Goal: Transaction & Acquisition: Purchase product/service

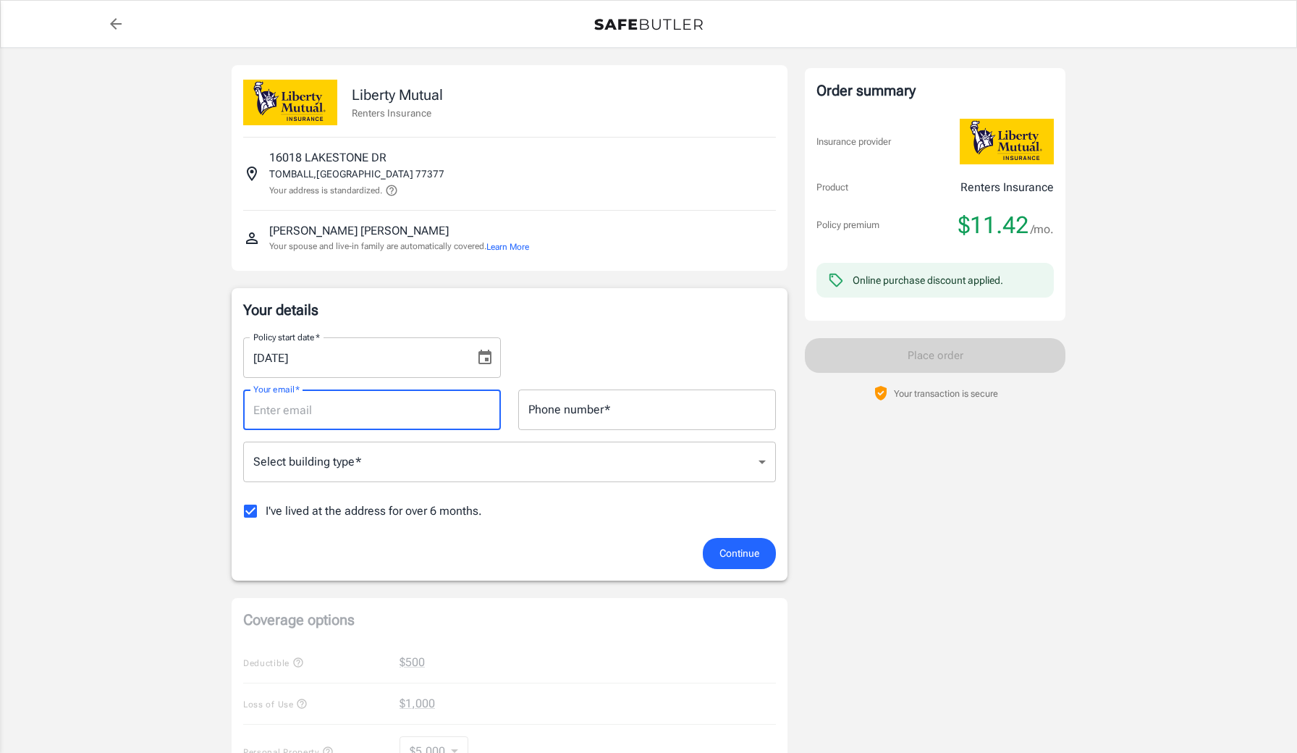
click at [335, 406] on input "Your email   *" at bounding box center [372, 409] width 258 height 41
type input "b"
type input "[EMAIL_ADDRESS][DOMAIN_NAME]"
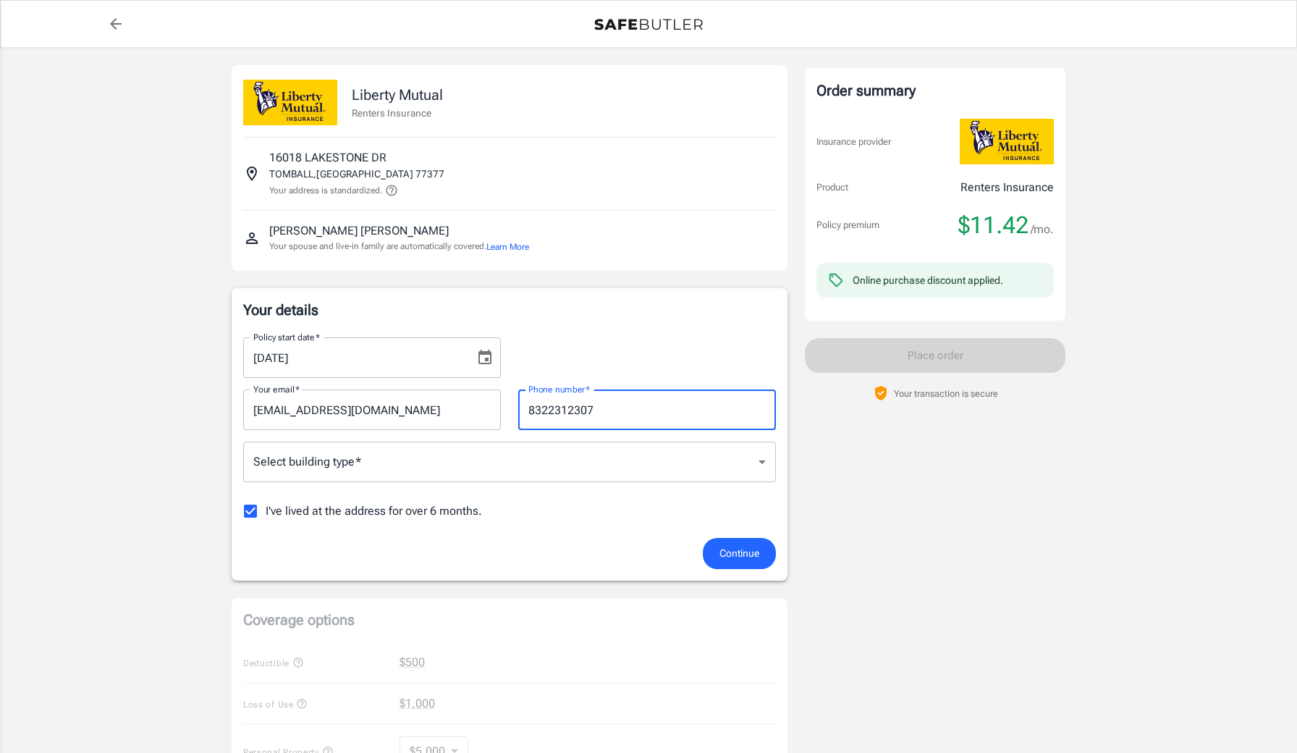
type input "8322312307"
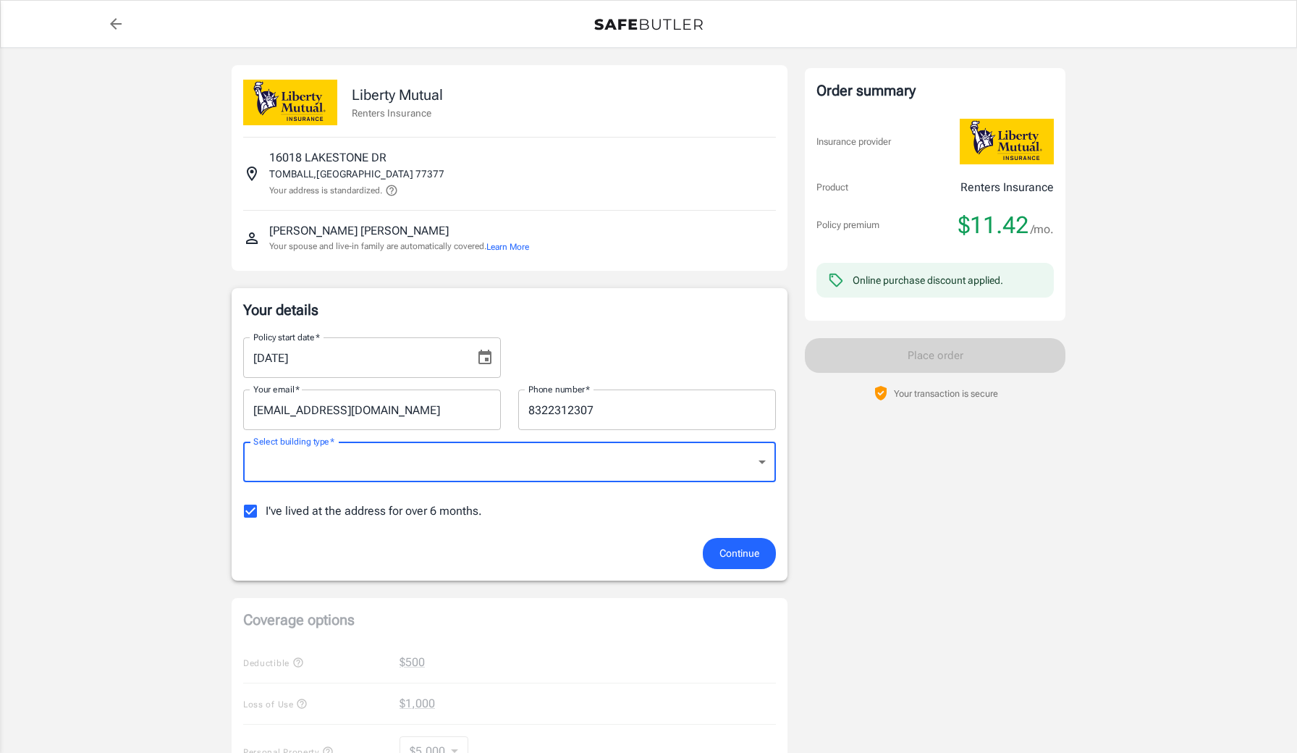
click at [305, 480] on body "Policy premium $ 11.42 /mo Liberty Mutual Renters Insurance [STREET_ADDRESS][PE…" at bounding box center [648, 710] width 1297 height 1421
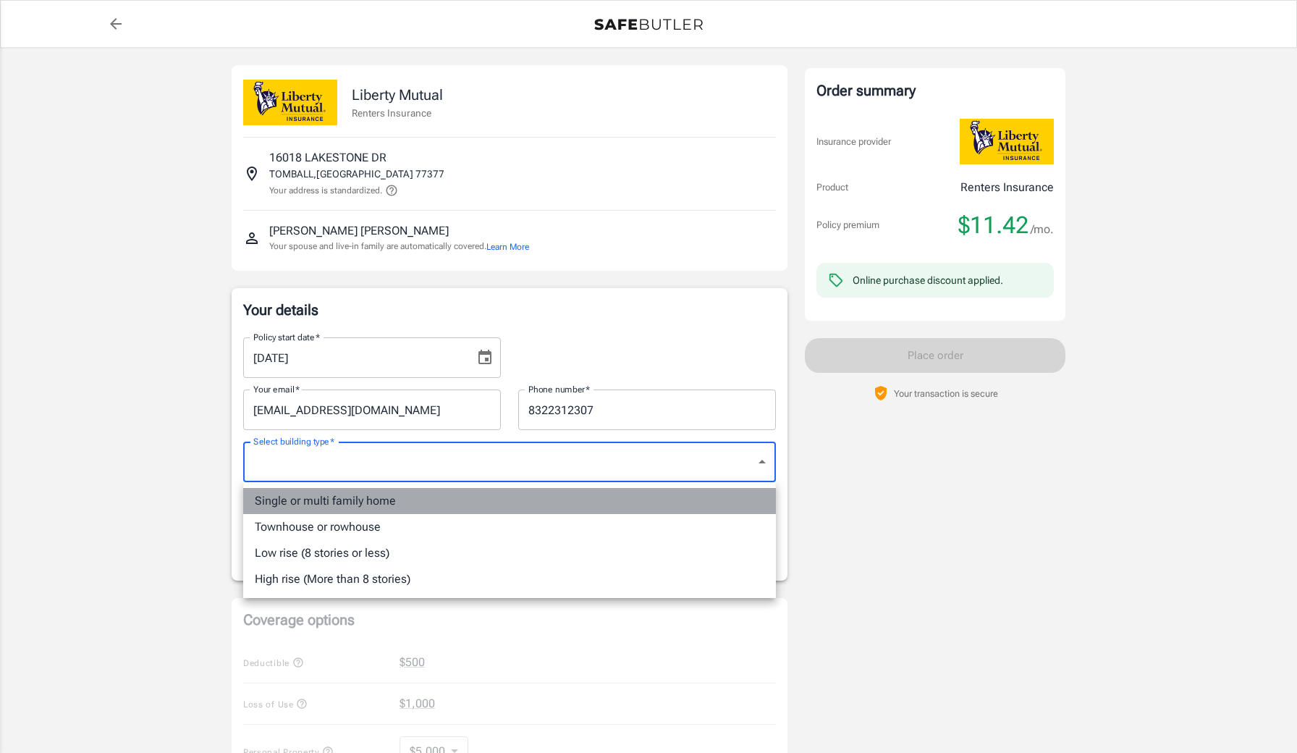
click at [323, 506] on li "Single or multi family home" at bounding box center [509, 501] width 533 height 26
type input "singlefamily"
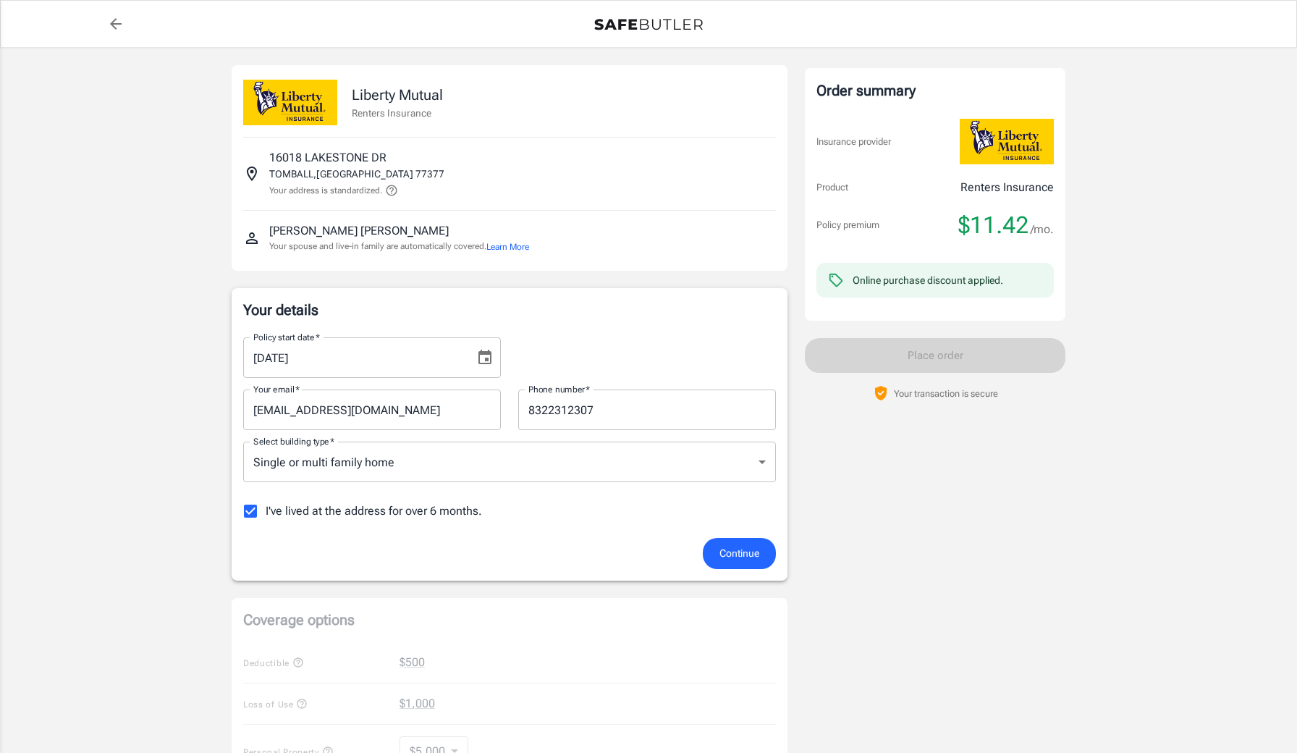
click at [335, 518] on span "I've lived at the address for over 6 months." at bounding box center [374, 510] width 216 height 17
click at [266, 518] on input "I've lived at the address for over 6 months." at bounding box center [250, 511] width 30 height 30
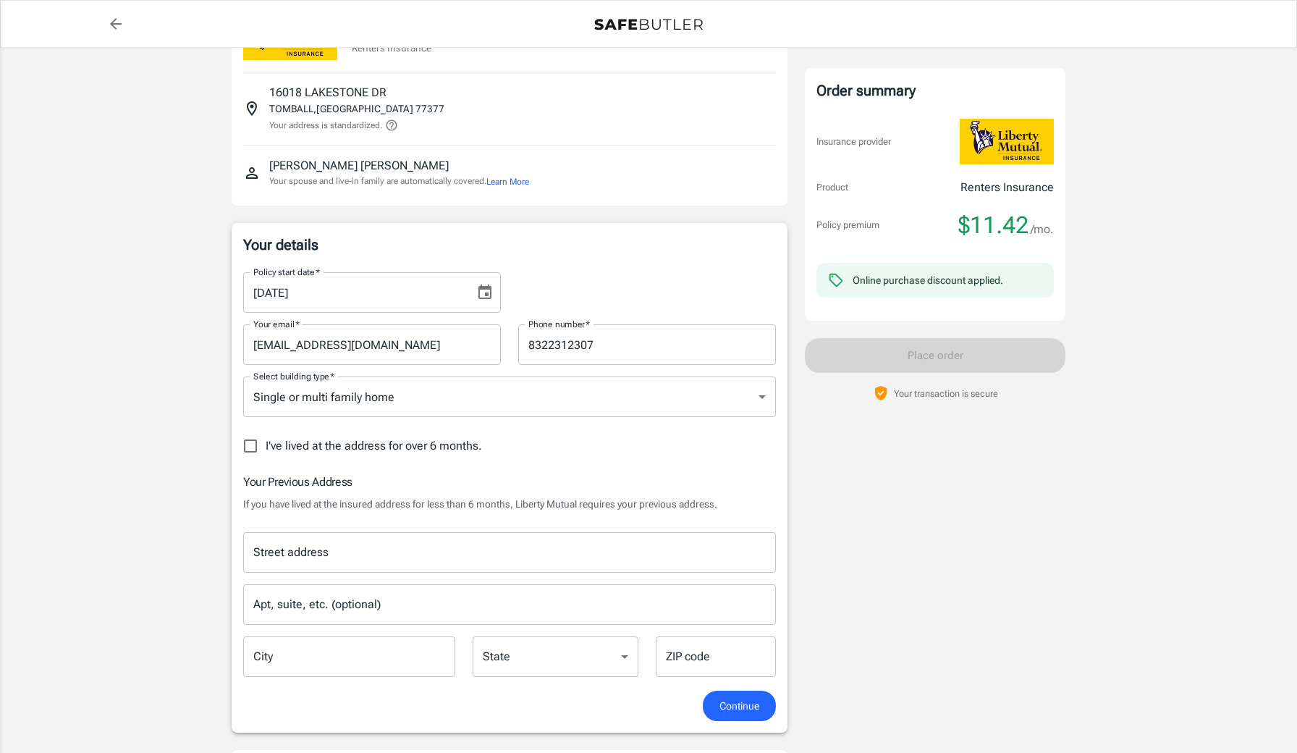
scroll to position [119, 0]
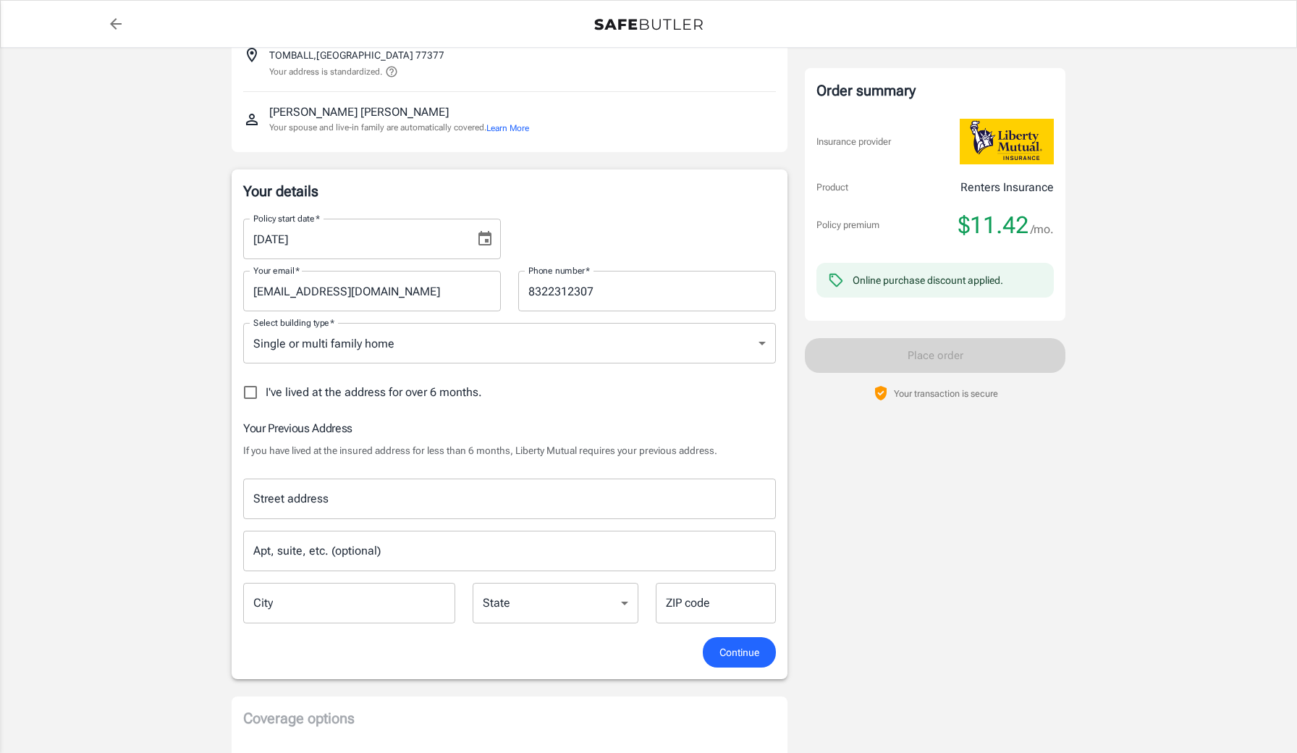
click at [321, 394] on span "I've lived at the address for over 6 months." at bounding box center [374, 392] width 216 height 17
click at [266, 394] on input "I've lived at the address for over 6 months." at bounding box center [250, 392] width 30 height 30
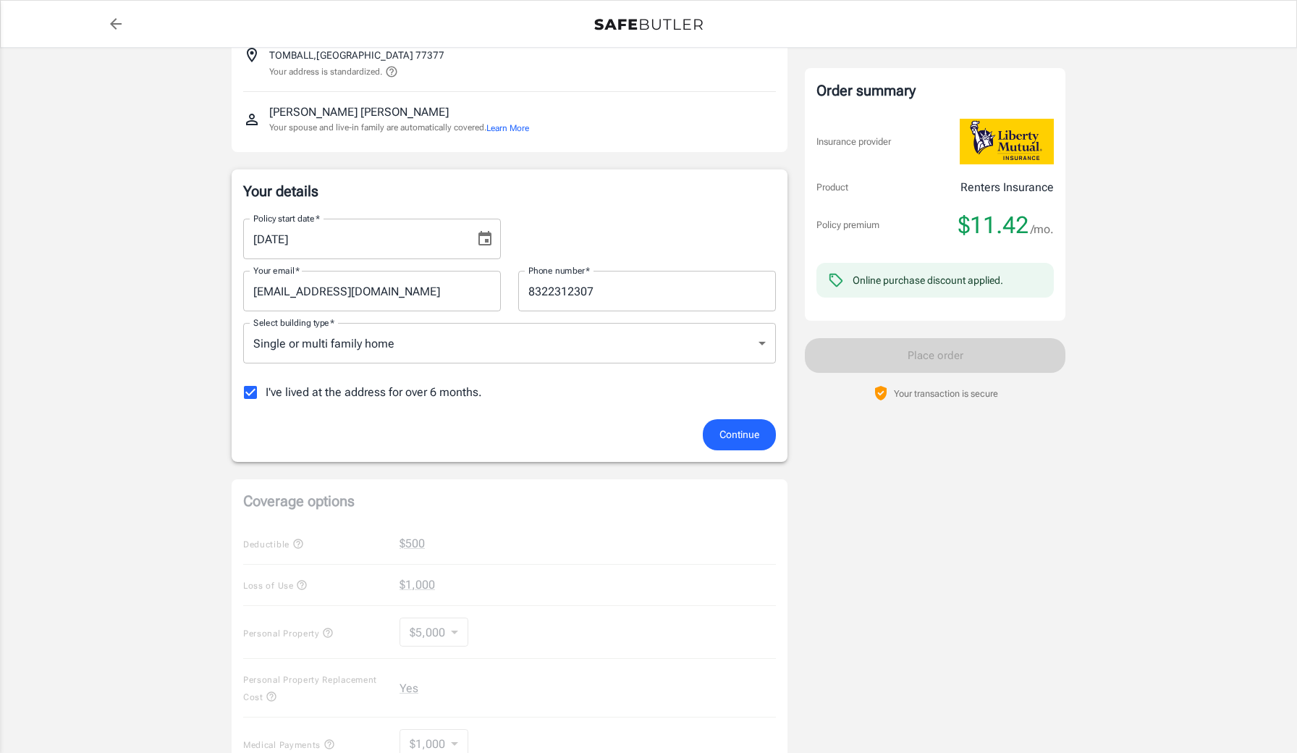
click at [368, 399] on span "I've lived at the address for over 6 months." at bounding box center [374, 392] width 216 height 17
click at [266, 399] on input "I've lived at the address for over 6 months." at bounding box center [250, 392] width 30 height 30
checkbox input "false"
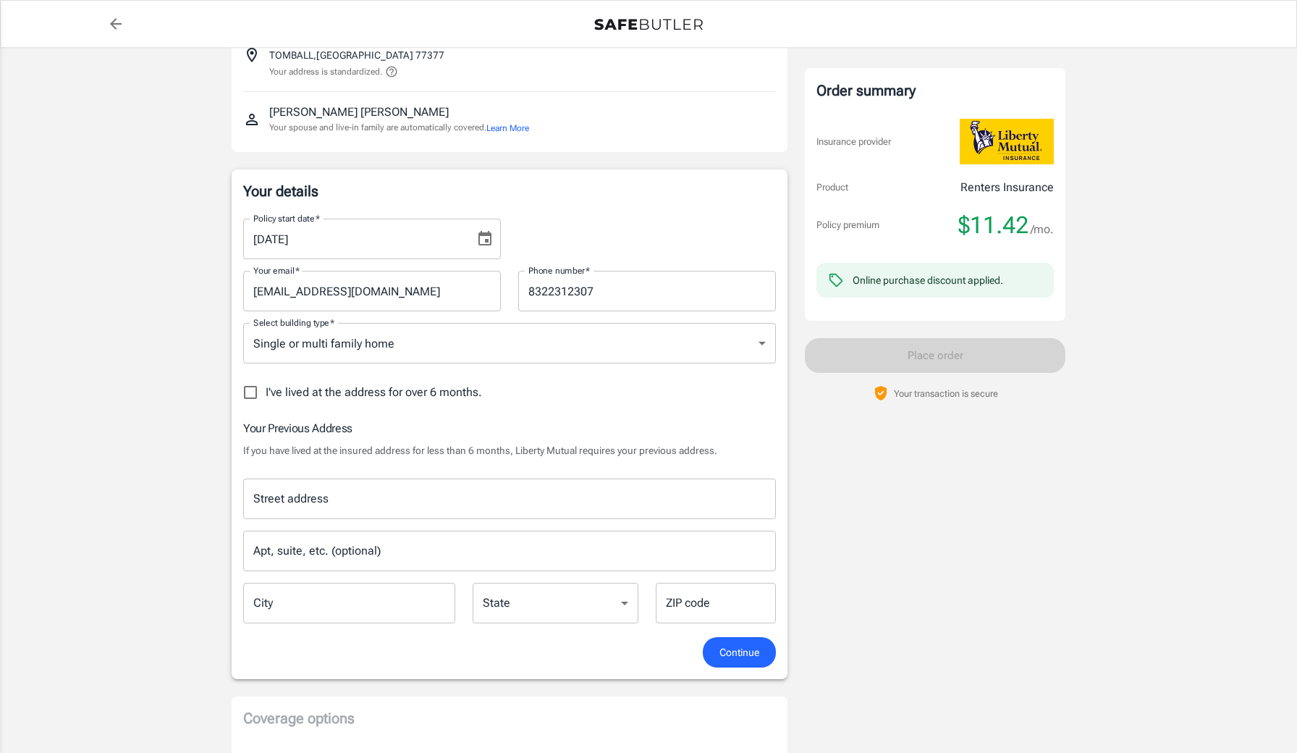
click at [386, 513] on div "Street address" at bounding box center [509, 498] width 533 height 41
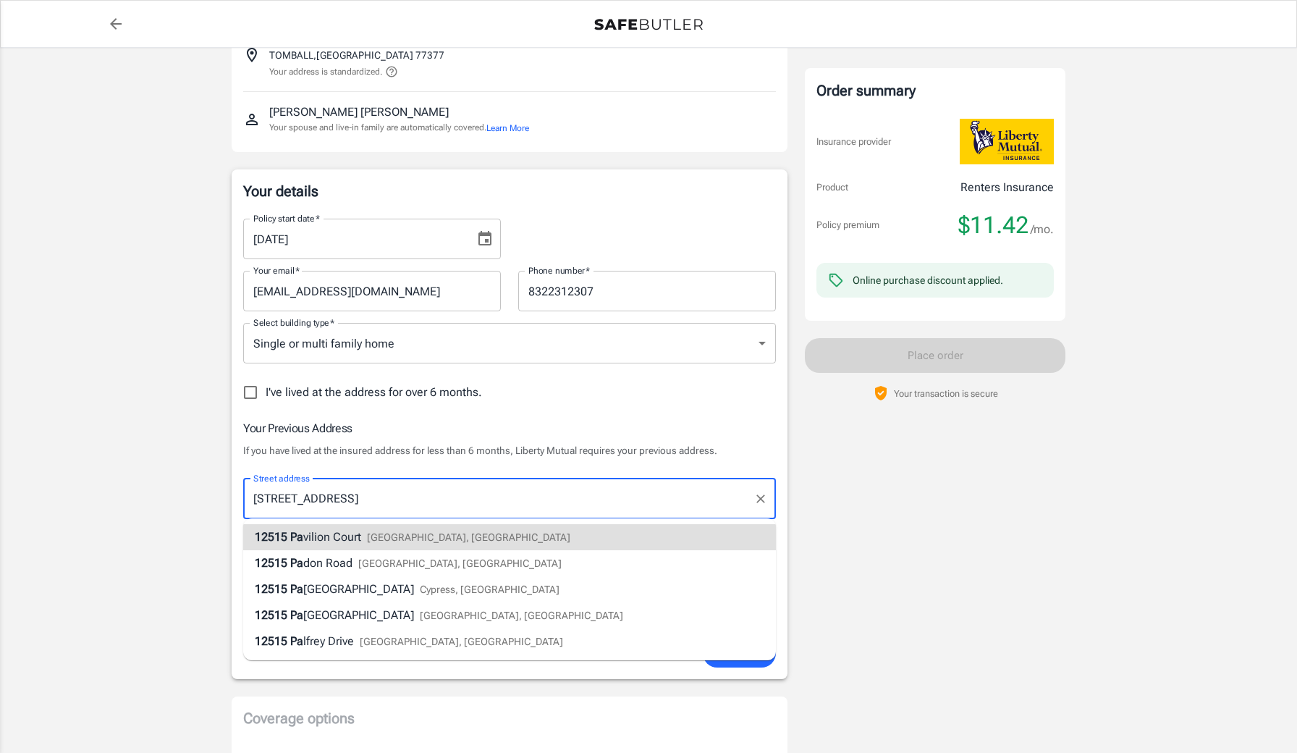
click at [351, 534] on span "vilion Court" at bounding box center [332, 537] width 58 height 14
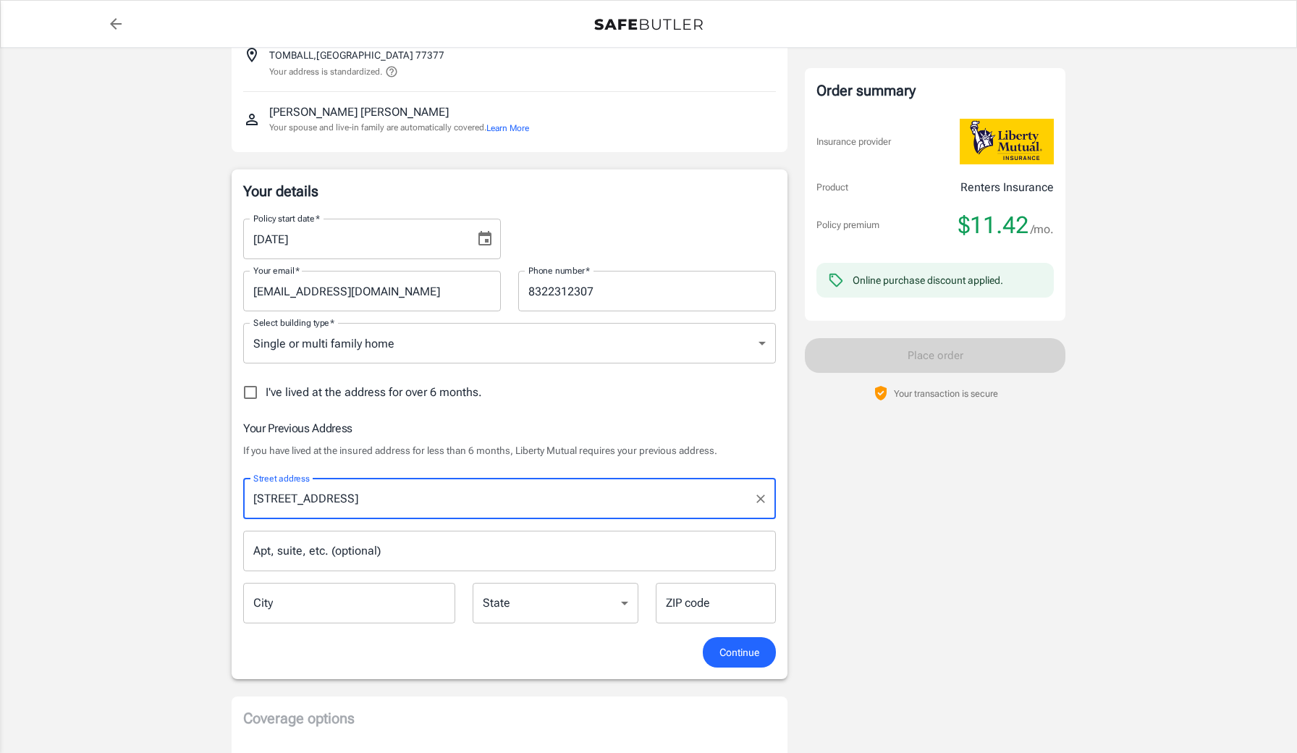
type input "[STREET_ADDRESS]"
type input "Tomball"
select select "[GEOGRAPHIC_DATA]"
type input "77377"
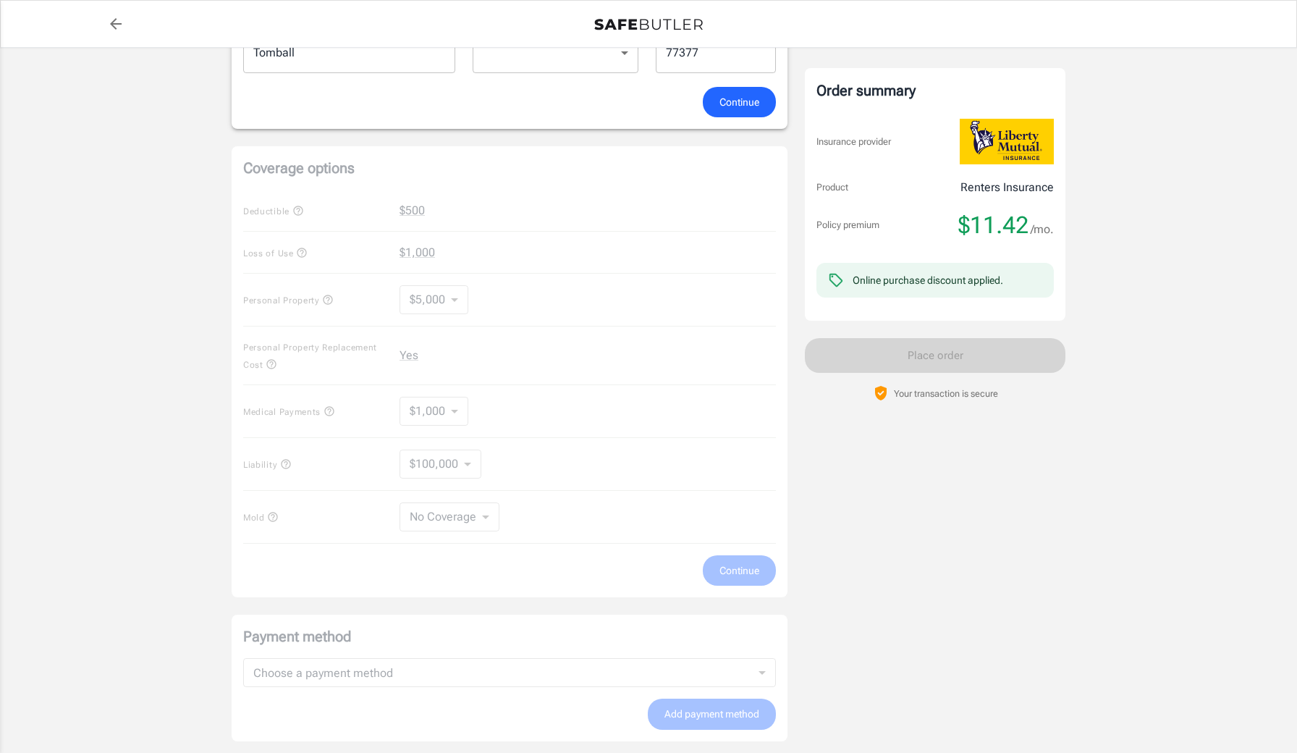
scroll to position [386, 0]
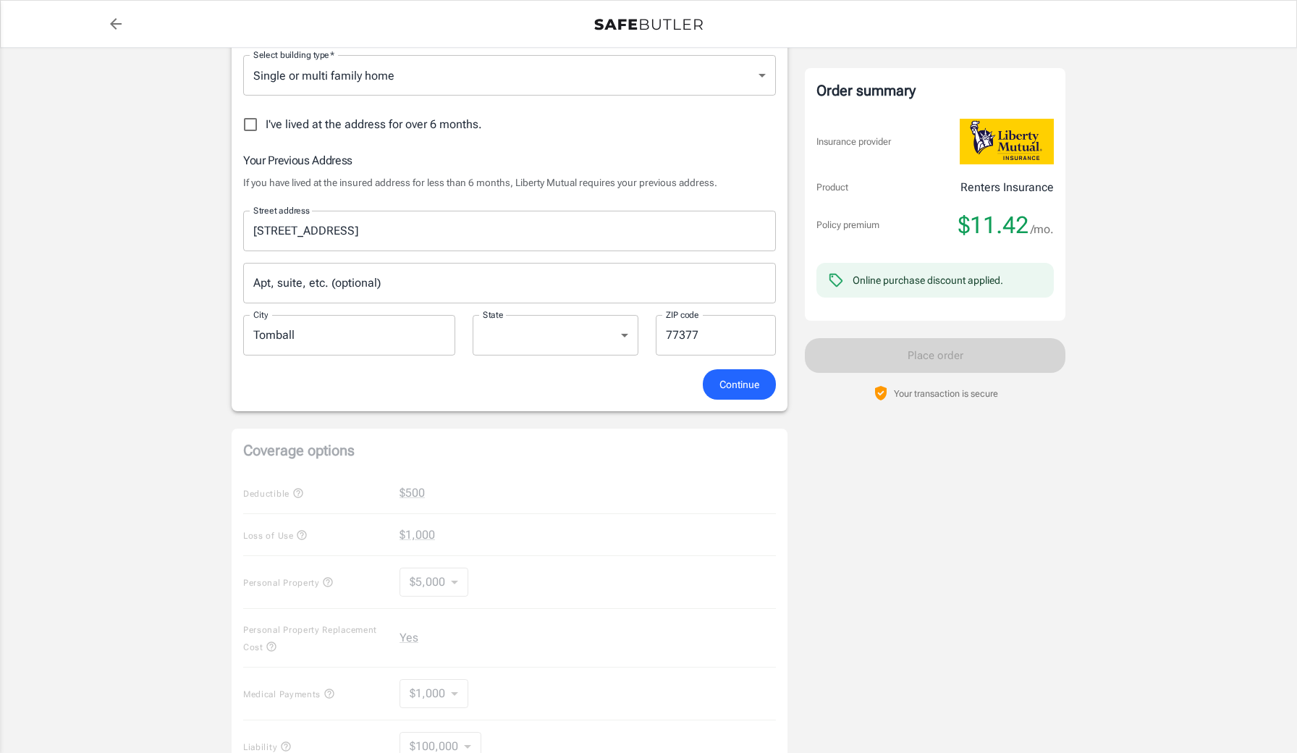
click at [727, 373] on button "Continue" at bounding box center [739, 384] width 73 height 31
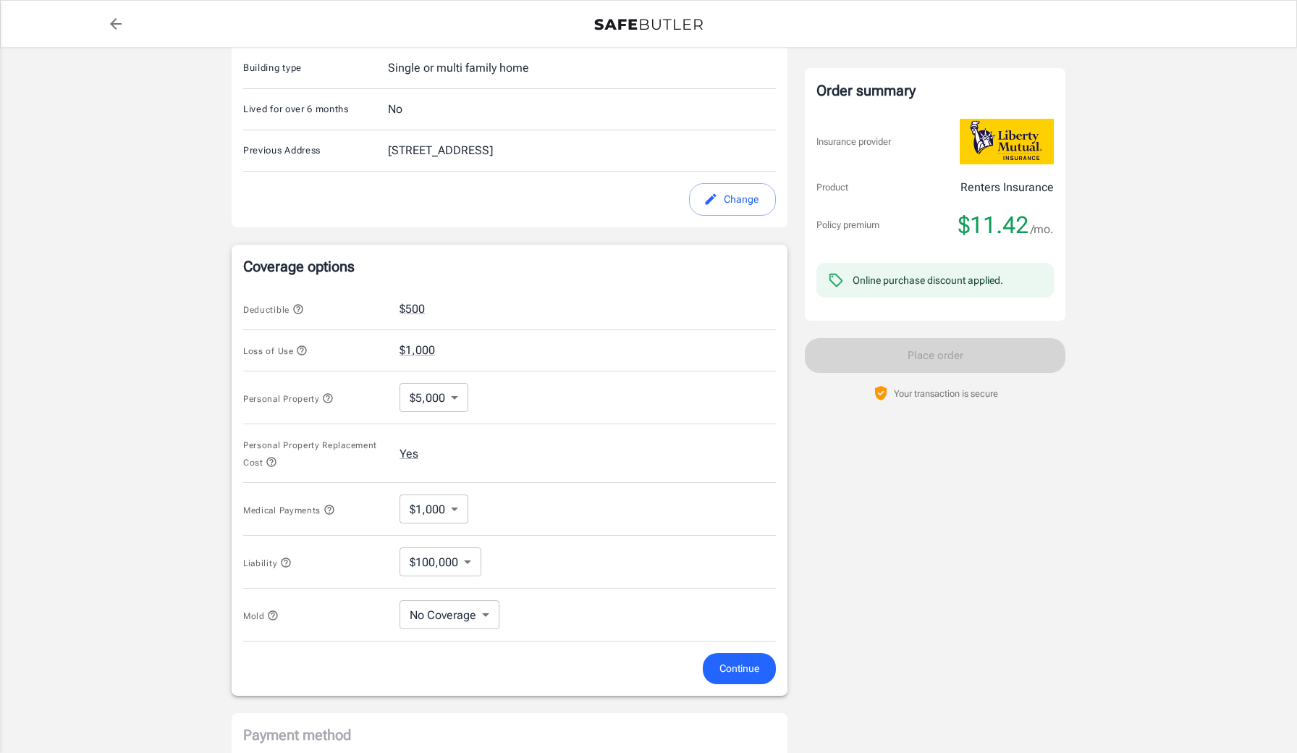
scroll to position [501, 0]
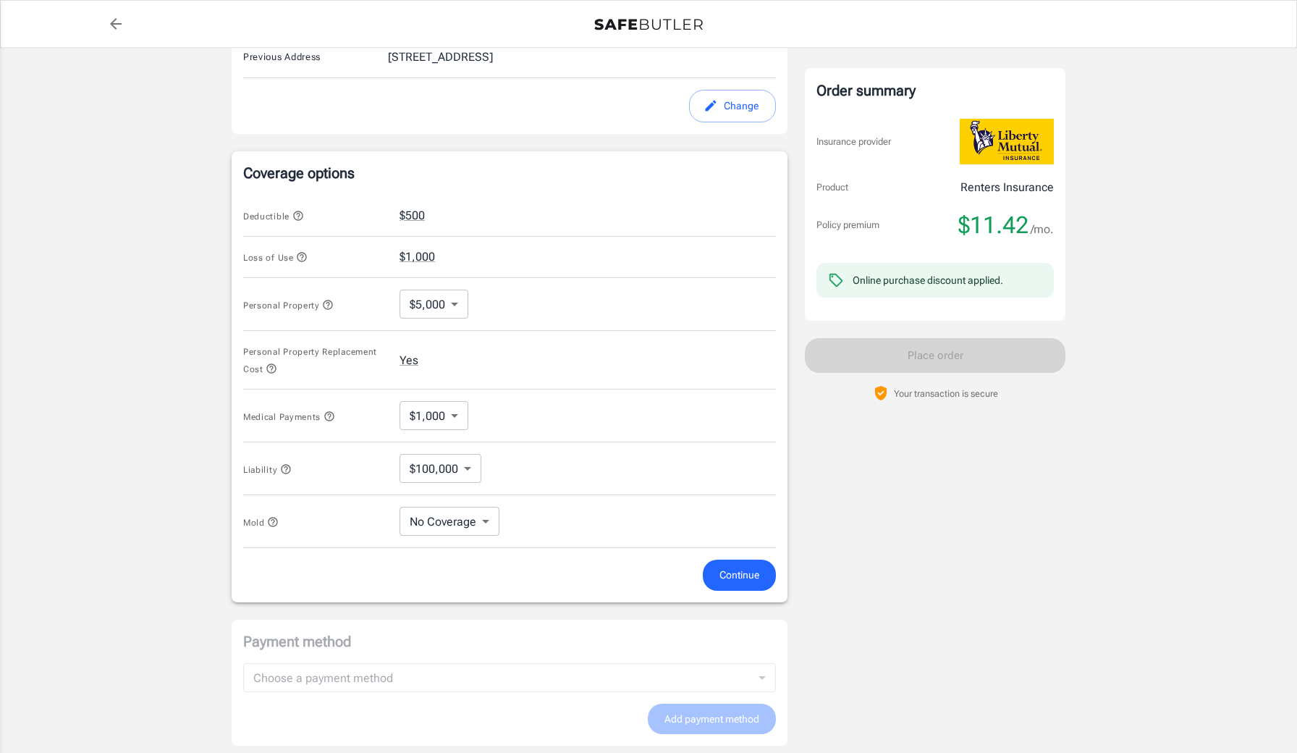
click at [460, 305] on body "Policy premium $ 11.42 /mo Liberty Mutual Renters Insurance [STREET_ADDRESS][PE…" at bounding box center [648, 237] width 1297 height 1476
click at [447, 360] on li "$10,000" at bounding box center [434, 363] width 72 height 26
click at [469, 302] on body "Policy premium $ 11.42 /mo Liberty Mutual Renters Insurance [STREET_ADDRESS][PE…" at bounding box center [648, 237] width 1297 height 1476
click at [441, 381] on li "$15,000" at bounding box center [436, 389] width 75 height 26
type input "15000"
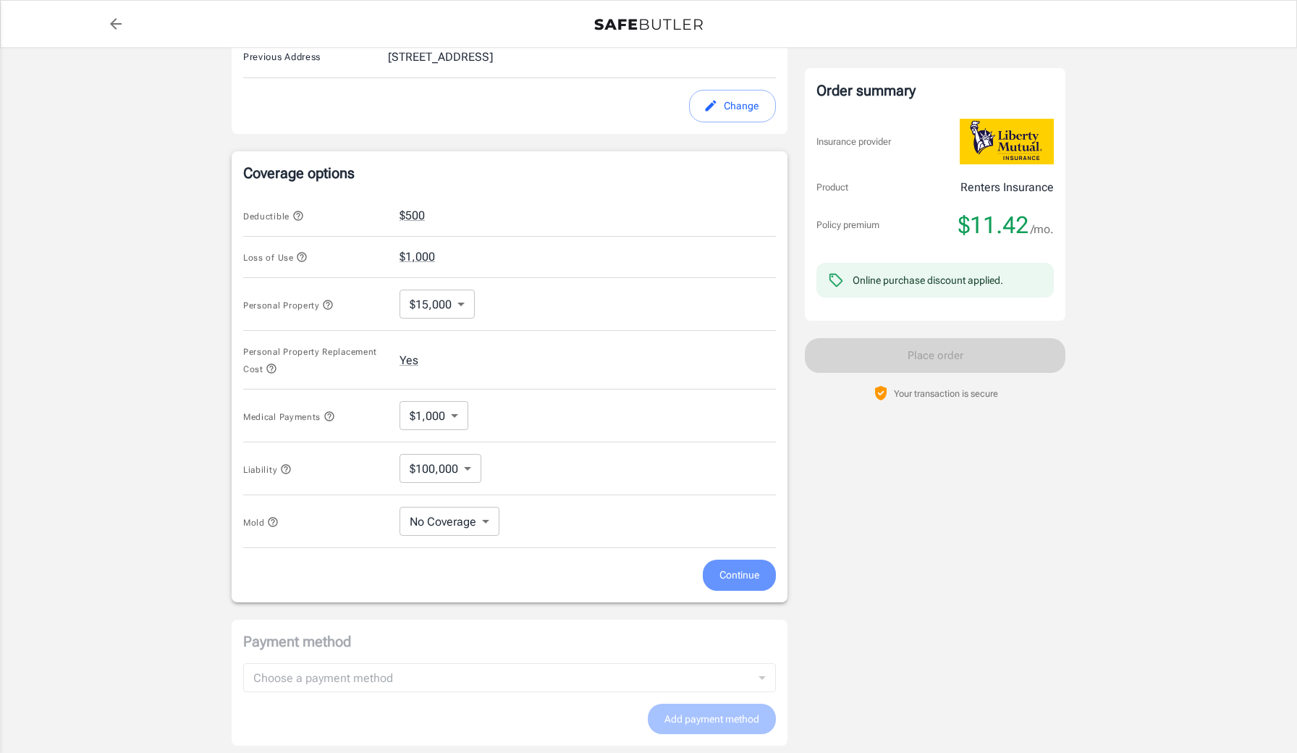
click at [707, 577] on button "Continue" at bounding box center [739, 574] width 73 height 31
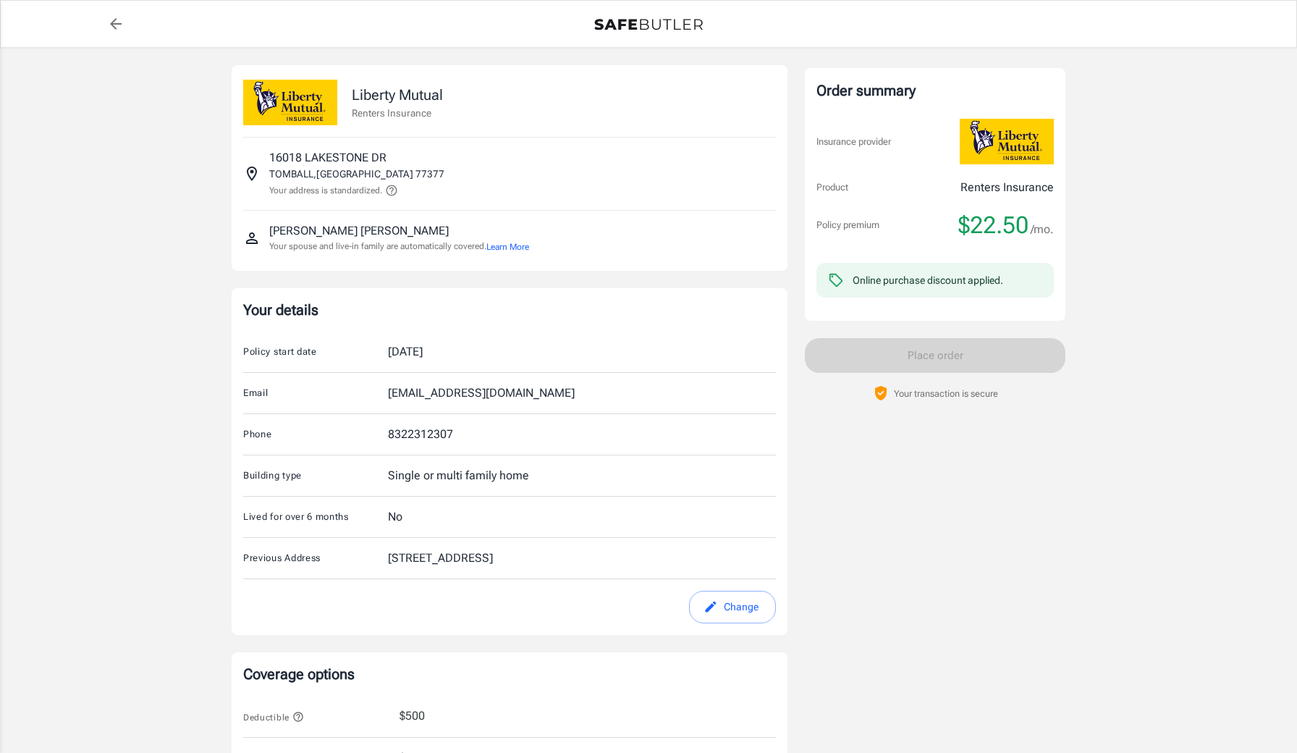
scroll to position [141, 0]
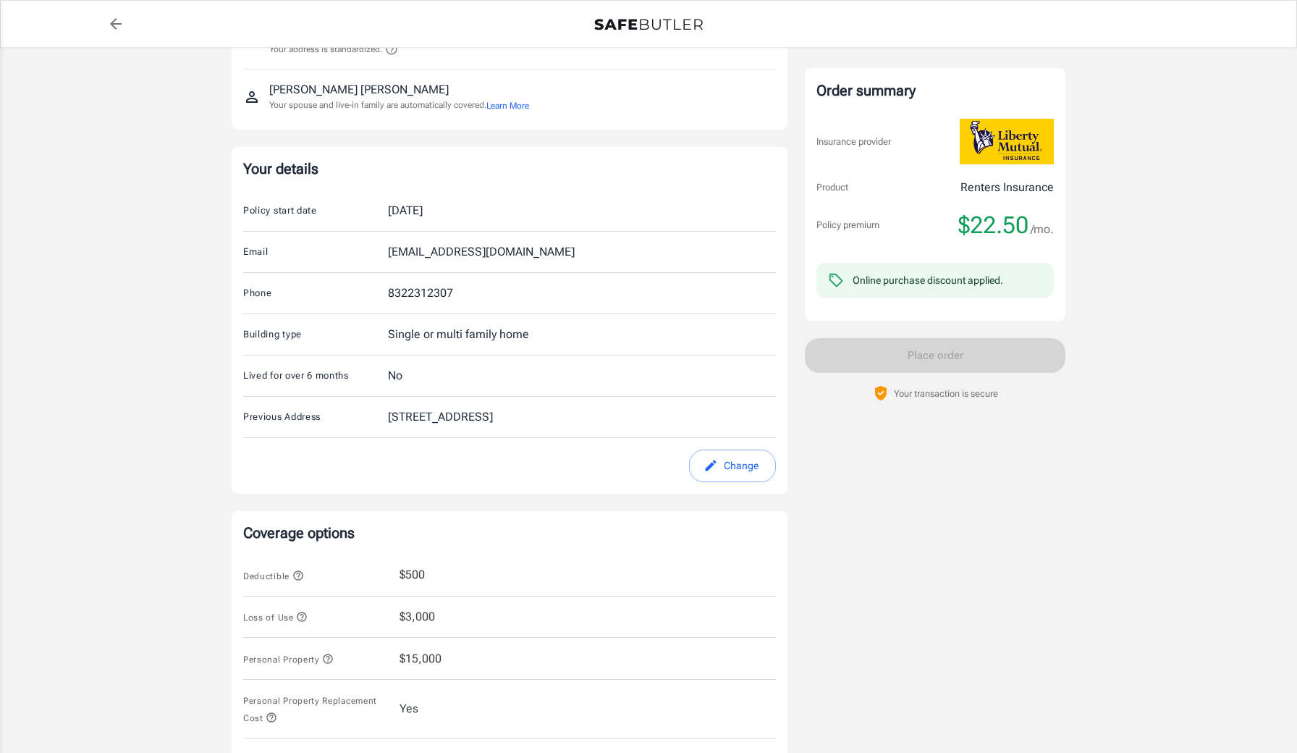
click at [431, 655] on span "$15,000" at bounding box center [420, 658] width 42 height 17
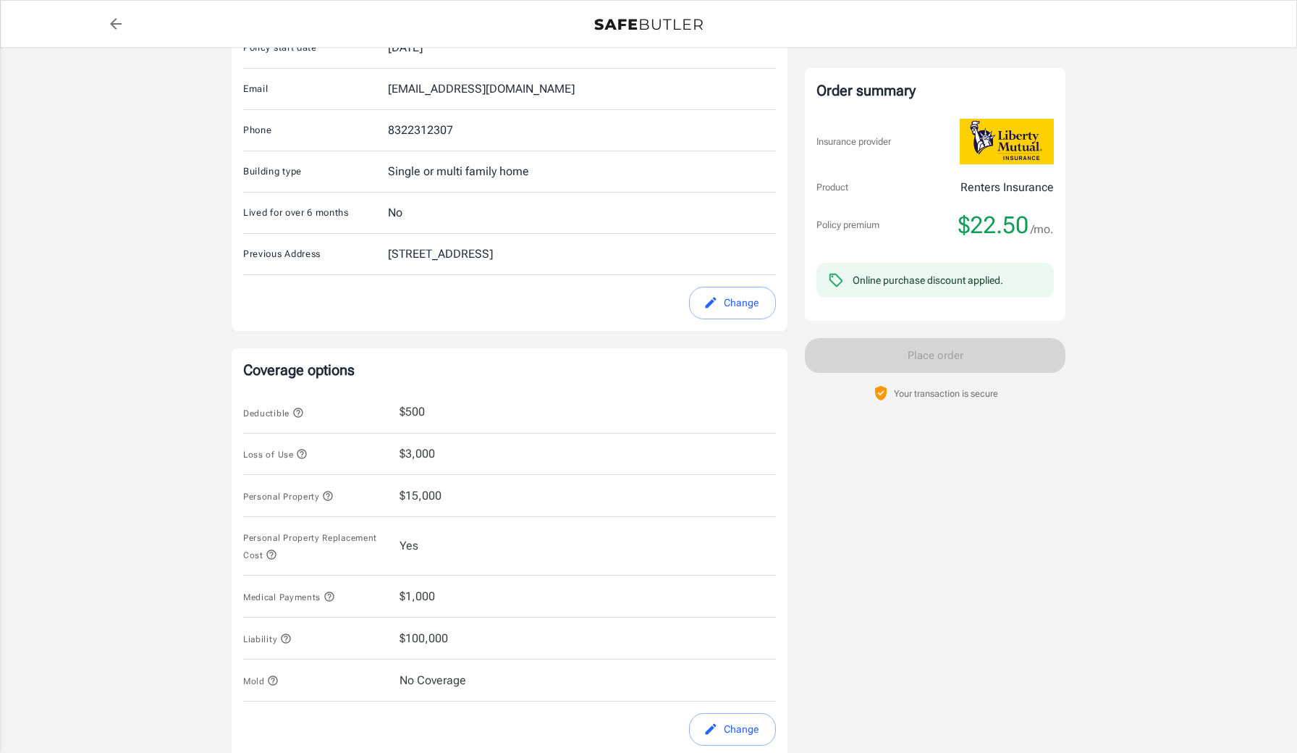
scroll to position [389, 0]
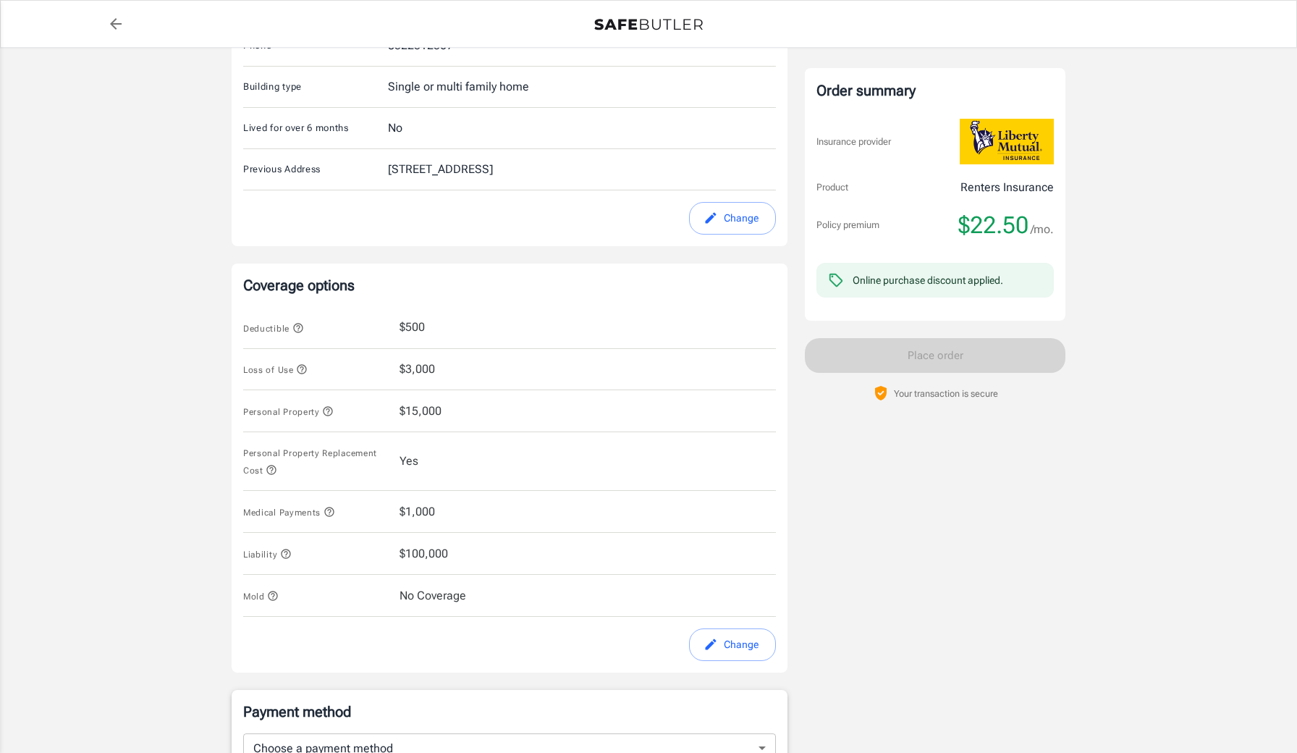
click at [713, 639] on icon "edit" at bounding box center [710, 644] width 14 height 14
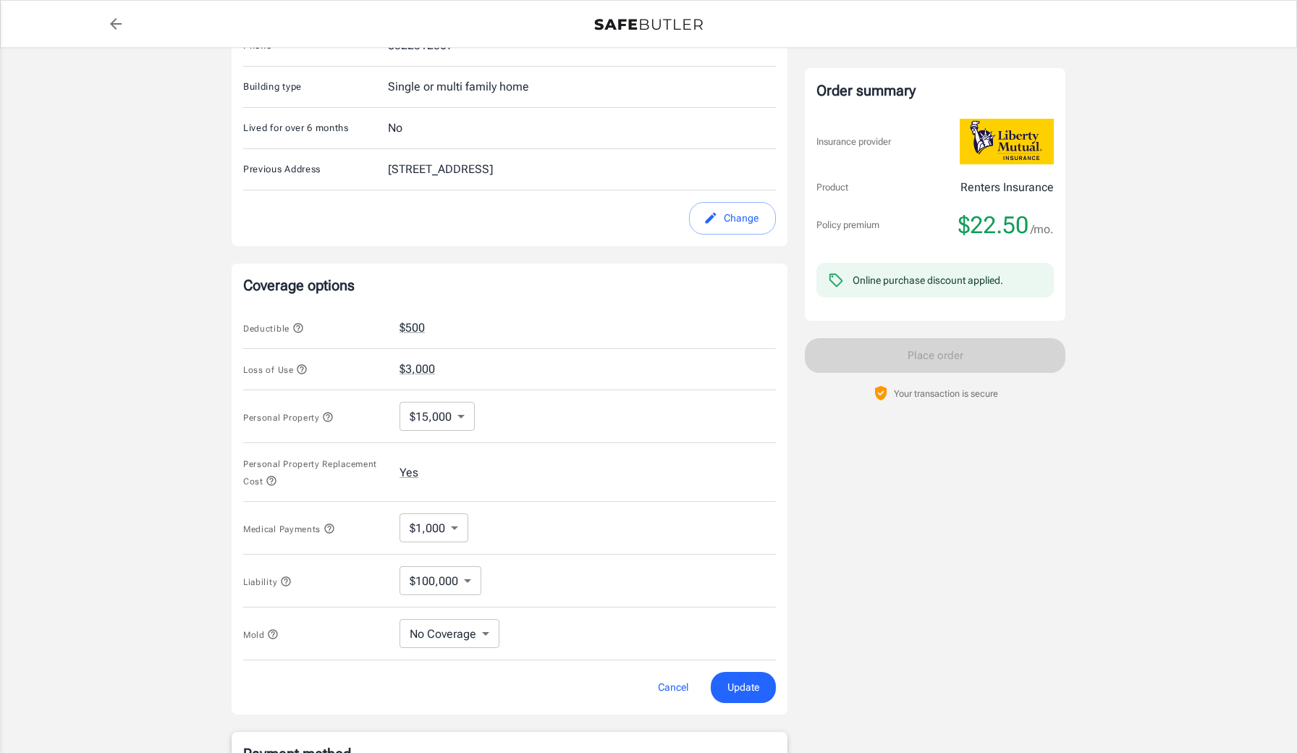
click at [461, 423] on body "Policy premium $ 22.50 /mo Liberty Mutual Renters Insurance [STREET_ADDRESS][PE…" at bounding box center [648, 349] width 1297 height 1476
click at [439, 473] on li "$10,000" at bounding box center [436, 475] width 75 height 26
type input "10000"
click at [742, 693] on span "Update" at bounding box center [743, 687] width 32 height 18
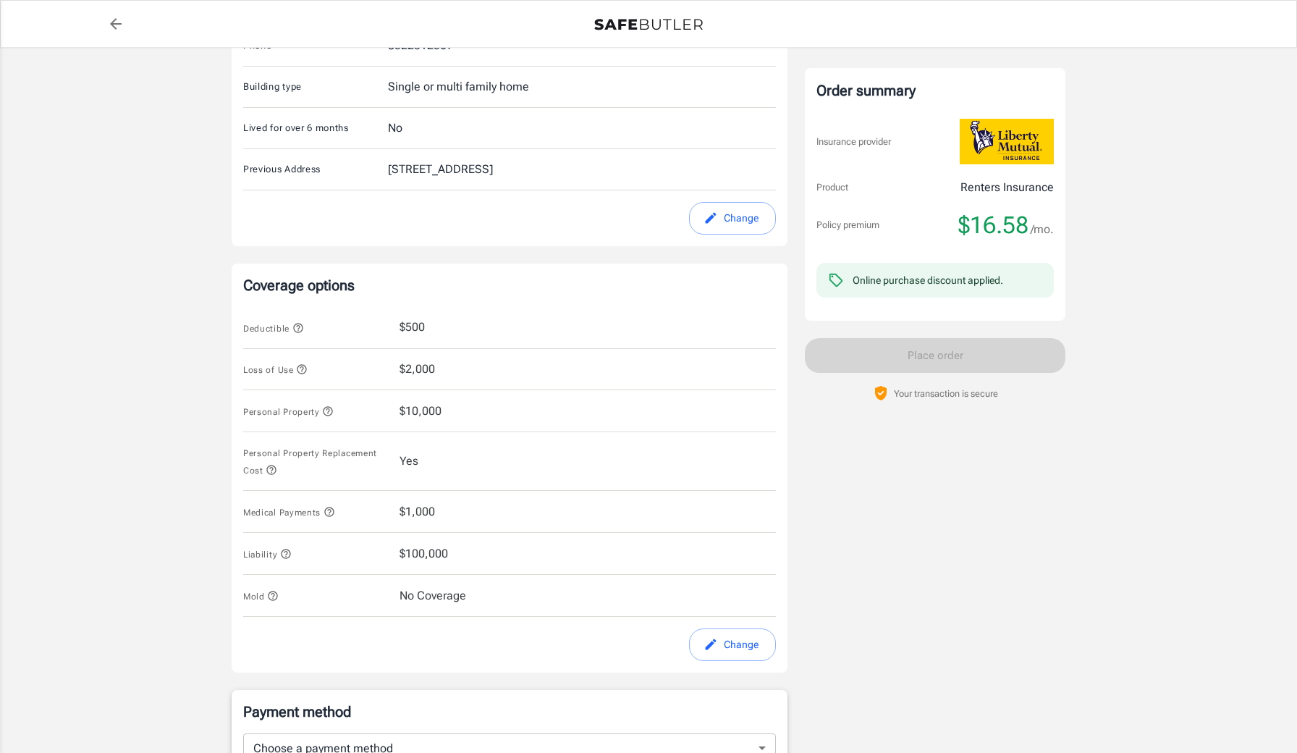
click at [716, 649] on icon "edit" at bounding box center [710, 644] width 14 height 14
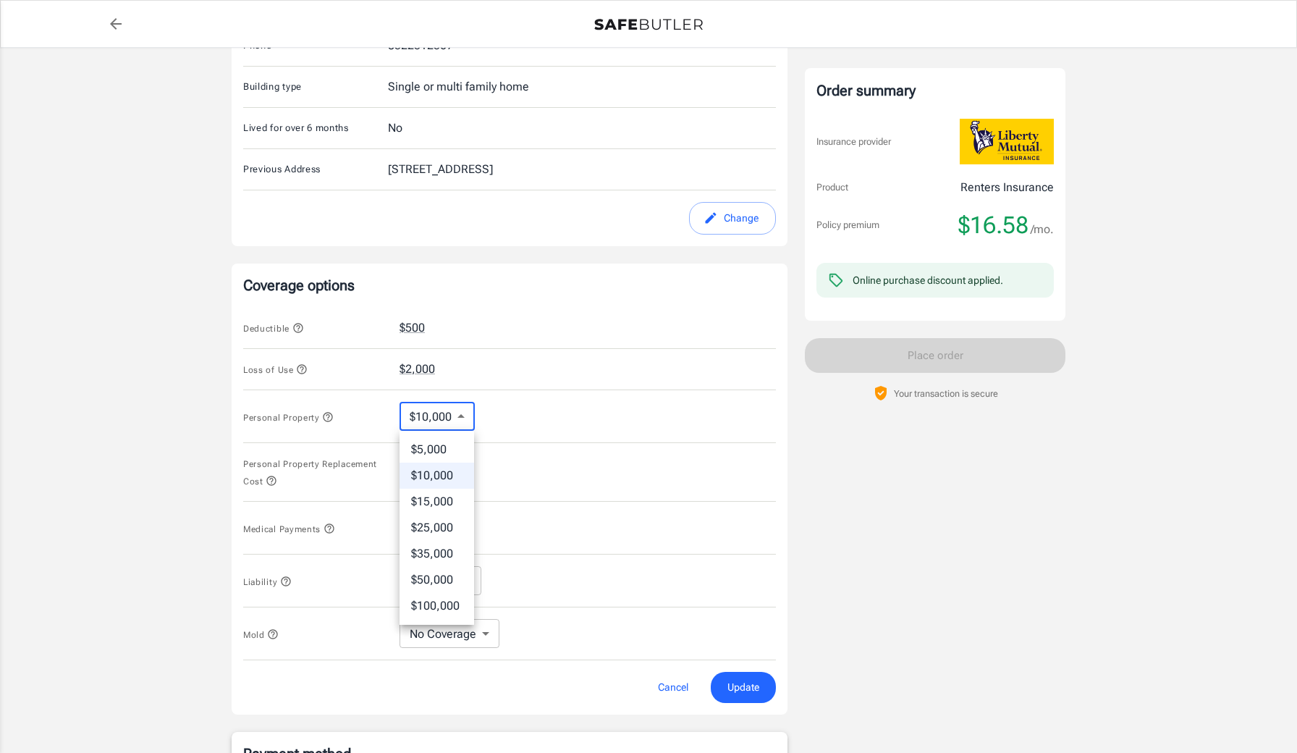
click at [454, 412] on body "Policy premium $ 16.58 /mo Liberty Mutual Renters Insurance [STREET_ADDRESS][PE…" at bounding box center [648, 349] width 1297 height 1476
click at [444, 449] on li "$5,000" at bounding box center [436, 449] width 75 height 26
type input "5000"
click at [462, 635] on body "Policy premium $ 16.58 /mo Liberty Mutual Renters Insurance [STREET_ADDRESS][PE…" at bounding box center [648, 349] width 1297 height 1476
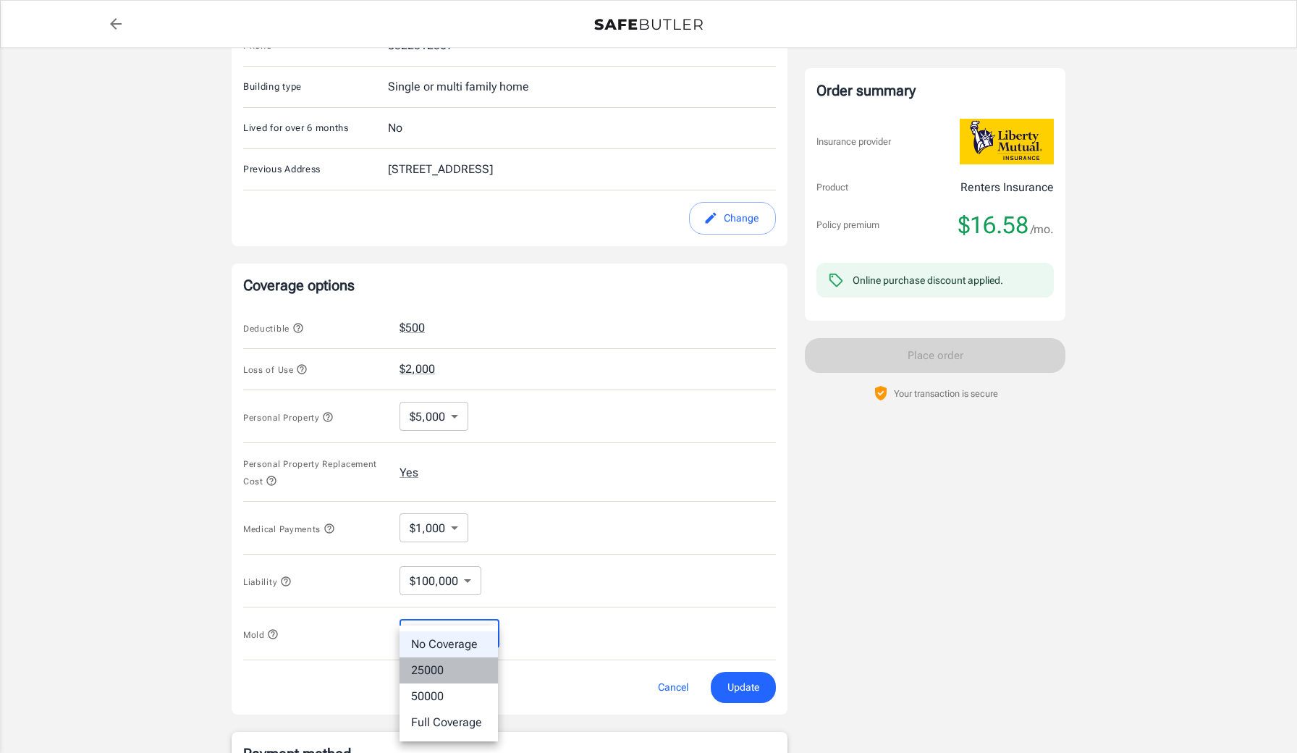
click at [455, 662] on li "25000" at bounding box center [448, 670] width 98 height 26
type input "25000"
click at [450, 536] on body "Policy premium $ 16.58 /mo Liberty Mutual Renters Insurance [STREET_ADDRESS][PE…" at bounding box center [648, 349] width 1297 height 1476
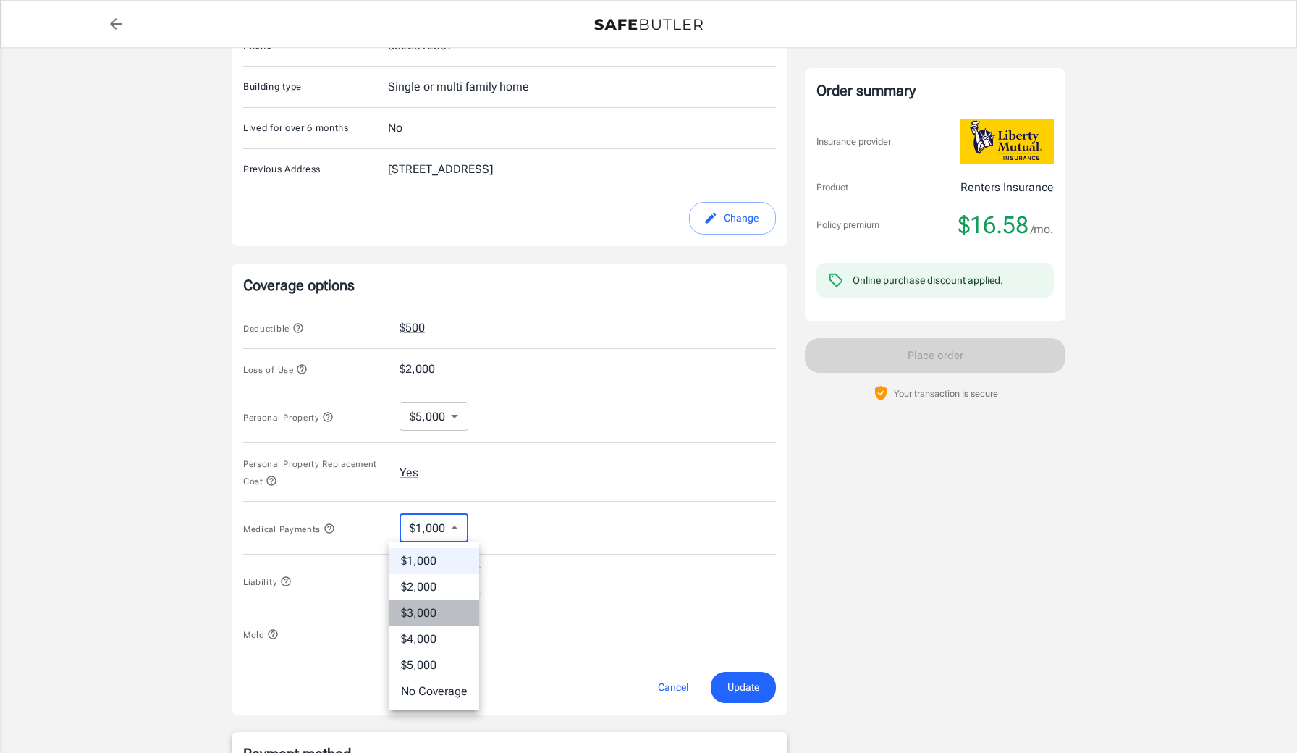
click at [431, 605] on li "$3,000" at bounding box center [434, 613] width 90 height 26
type input "3000"
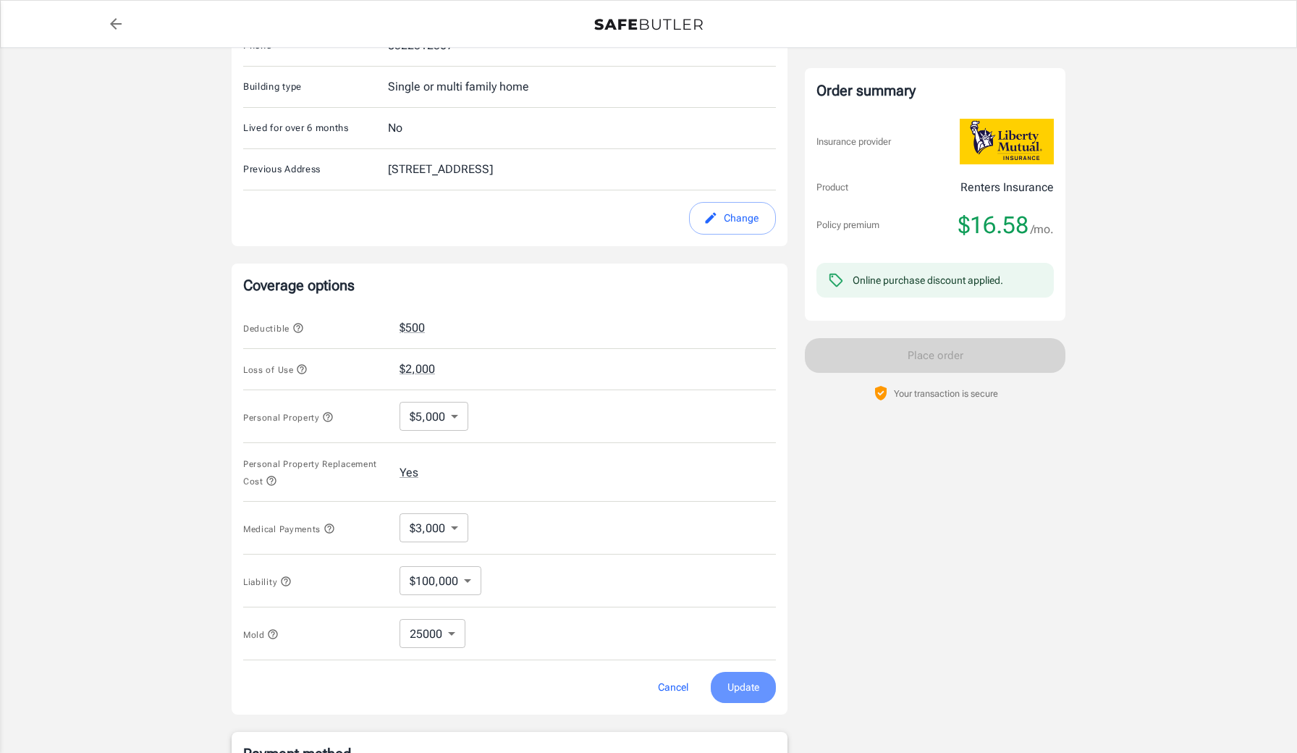
click at [721, 690] on button "Update" at bounding box center [743, 687] width 65 height 31
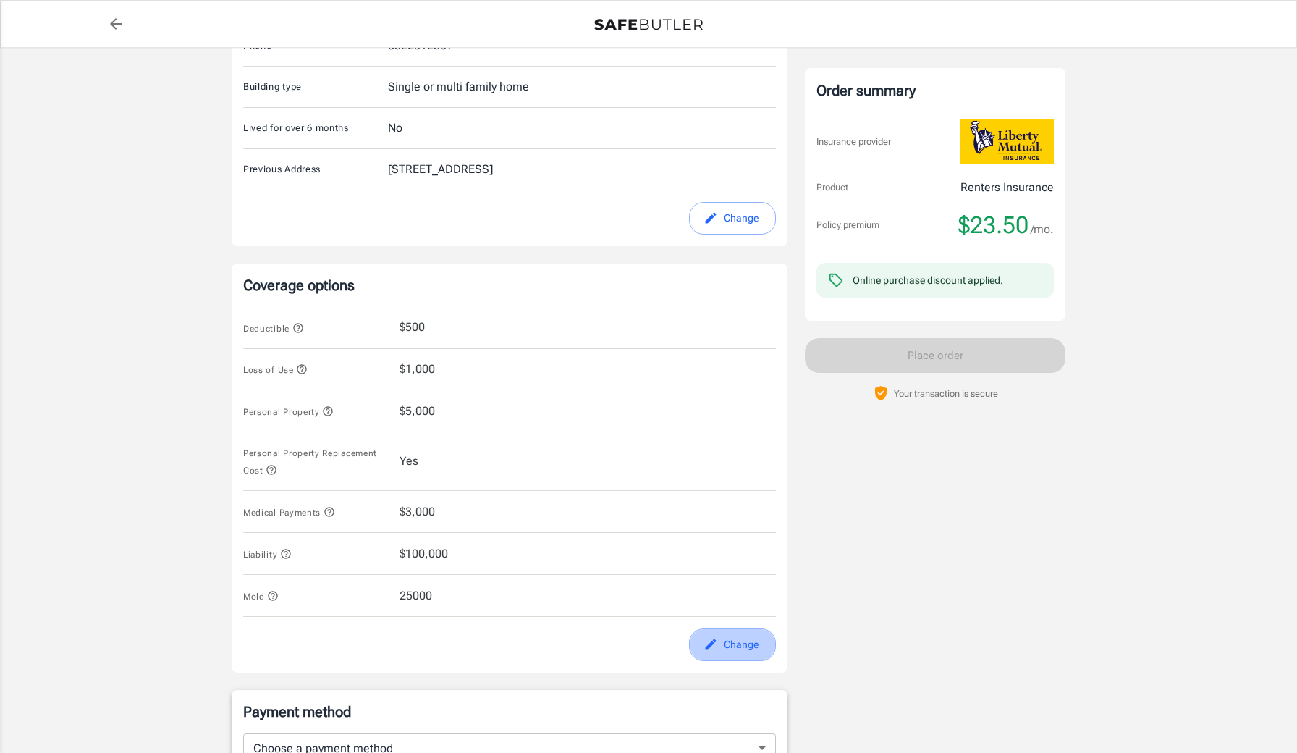
click at [712, 640] on icon "edit" at bounding box center [710, 644] width 14 height 14
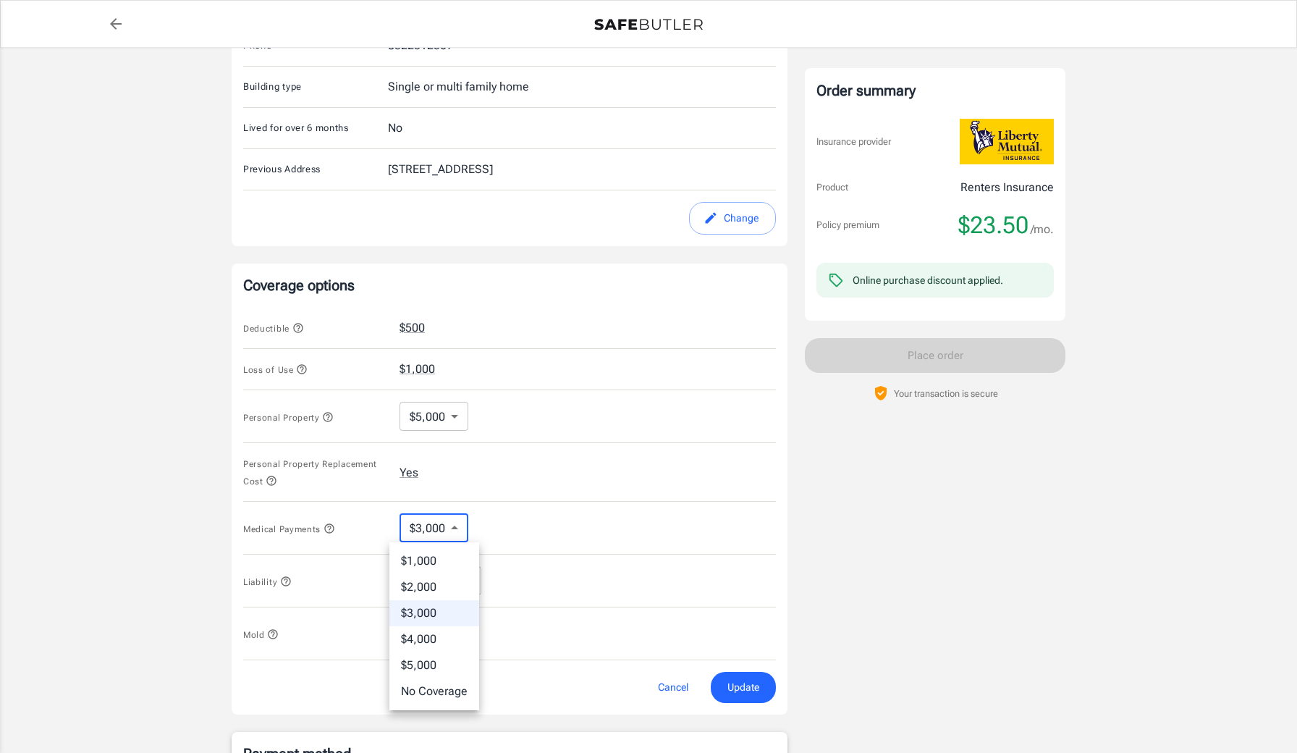
click at [445, 535] on body "Policy premium $ 23.50 /mo Liberty Mutual Renters Insurance [STREET_ADDRESS][PE…" at bounding box center [648, 349] width 1297 height 1476
click at [431, 569] on li "$1,000" at bounding box center [434, 561] width 90 height 26
type input "1000"
click at [756, 706] on div "Coverage options Deductible $500 Loss of Use $1,000 Personal Property $5,000 50…" at bounding box center [510, 488] width 556 height 451
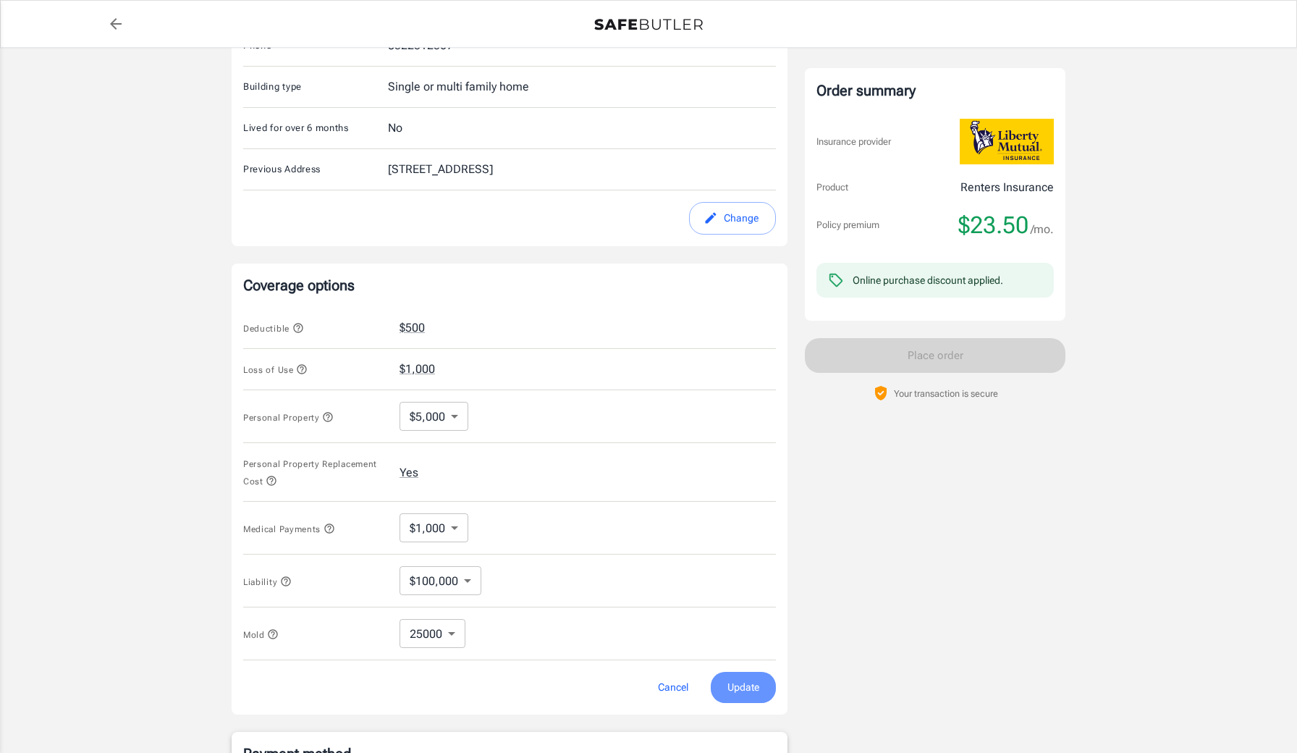
click at [756, 698] on button "Update" at bounding box center [743, 687] width 65 height 31
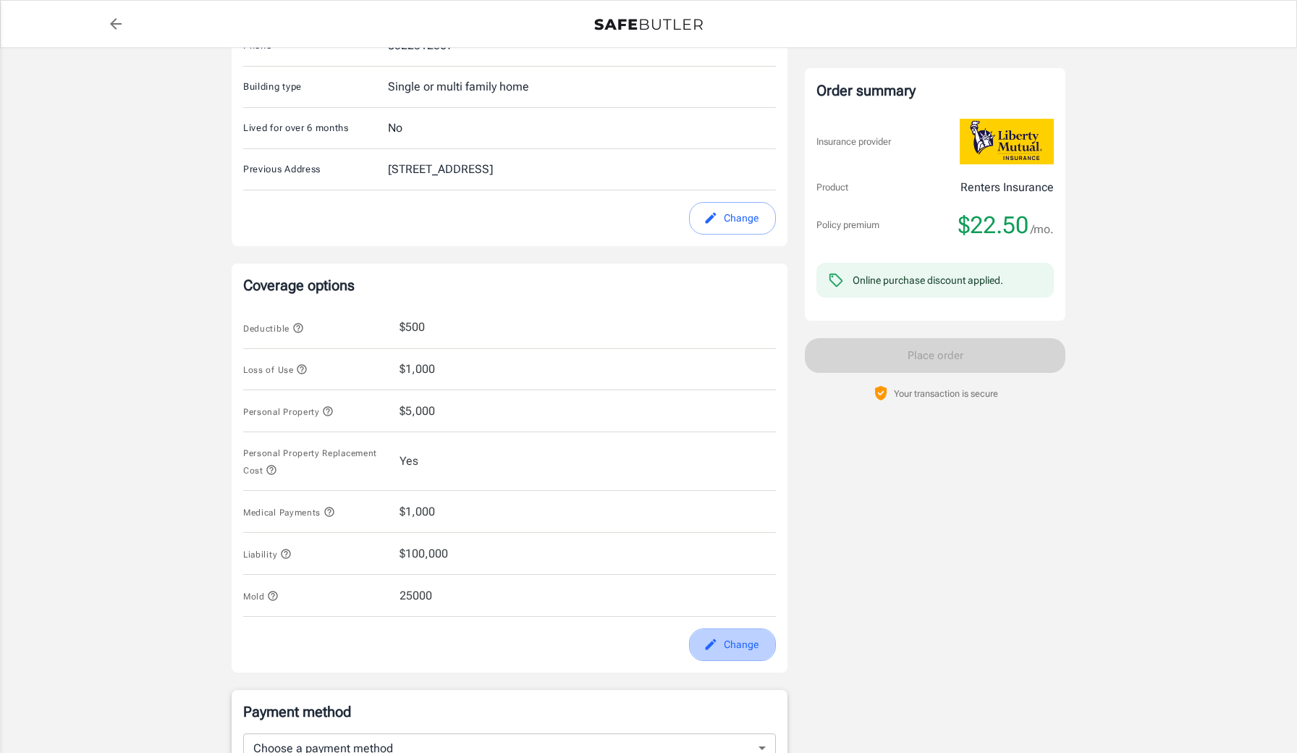
click at [767, 649] on button "Change" at bounding box center [732, 644] width 87 height 33
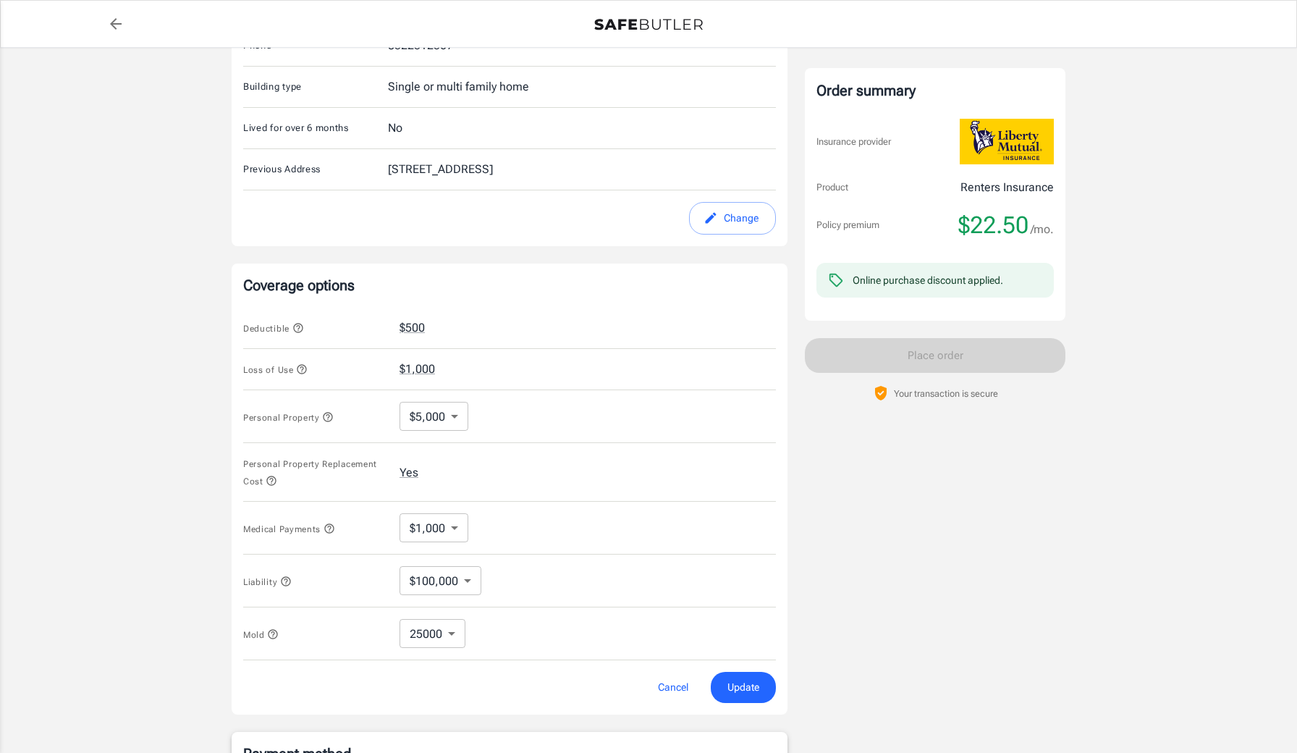
click at [448, 629] on body "Policy premium $ 22.50 /mo Liberty Mutual Renters Insurance [STREET_ADDRESS][PE…" at bounding box center [648, 349] width 1297 height 1476
click at [450, 651] on li "No Coverage" at bounding box center [433, 644] width 94 height 26
type input "No Coverage"
click at [785, 716] on div "Liberty Mutual Renters Insurance [STREET_ADDRESS] Your address is standardized.…" at bounding box center [510, 323] width 556 height 1292
click at [758, 691] on span "Update" at bounding box center [743, 687] width 32 height 18
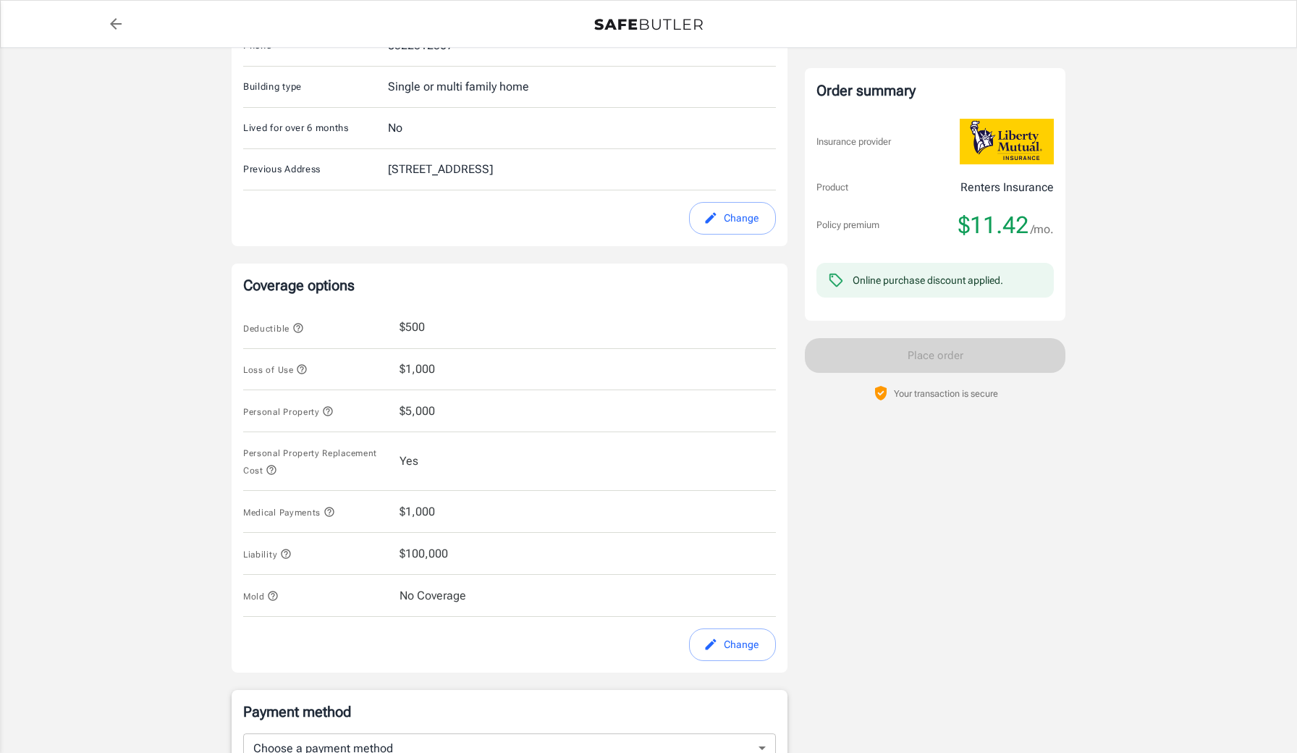
click at [773, 631] on div "Change" at bounding box center [509, 644] width 550 height 33
click at [764, 631] on button "Change" at bounding box center [732, 644] width 87 height 33
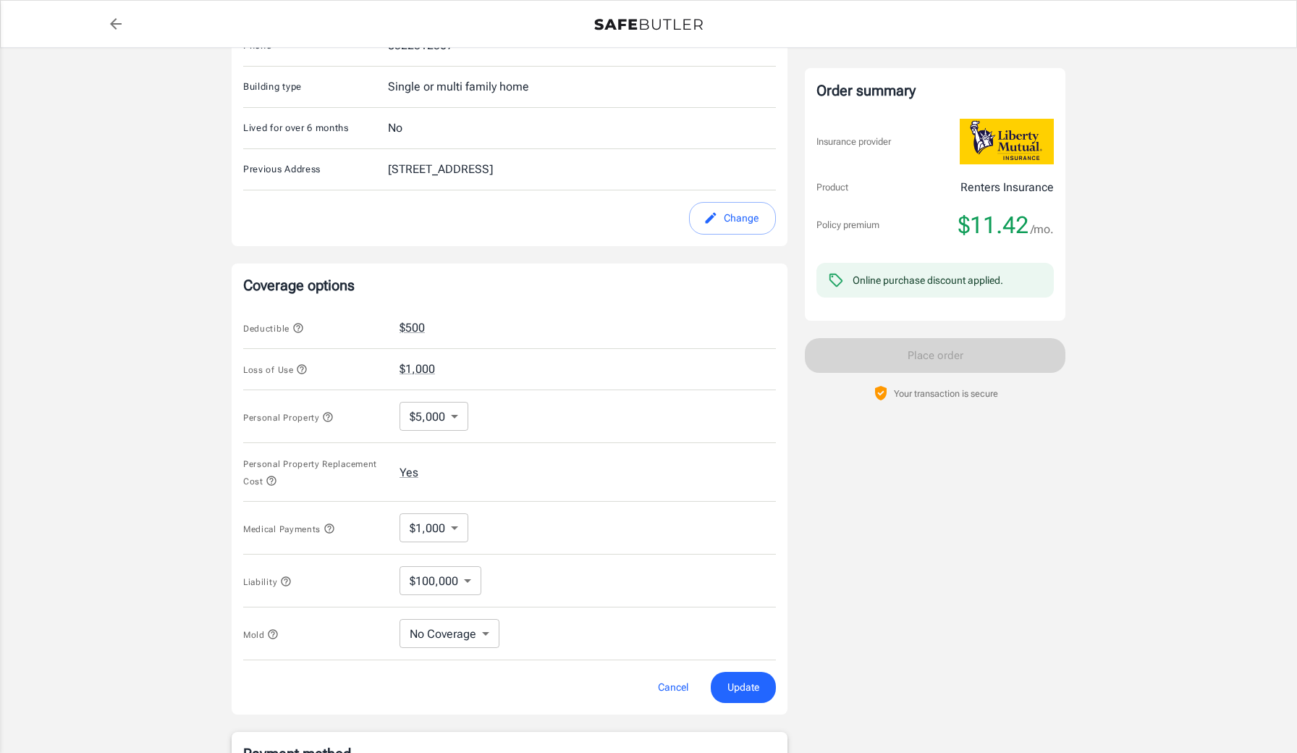
click at [471, 579] on body "Policy premium $ 11.42 /mo Liberty Mutual Renters Insurance [STREET_ADDRESS][PE…" at bounding box center [648, 349] width 1297 height 1476
click at [941, 596] on div at bounding box center [648, 376] width 1297 height 753
click at [658, 677] on button "Cancel" at bounding box center [673, 687] width 64 height 31
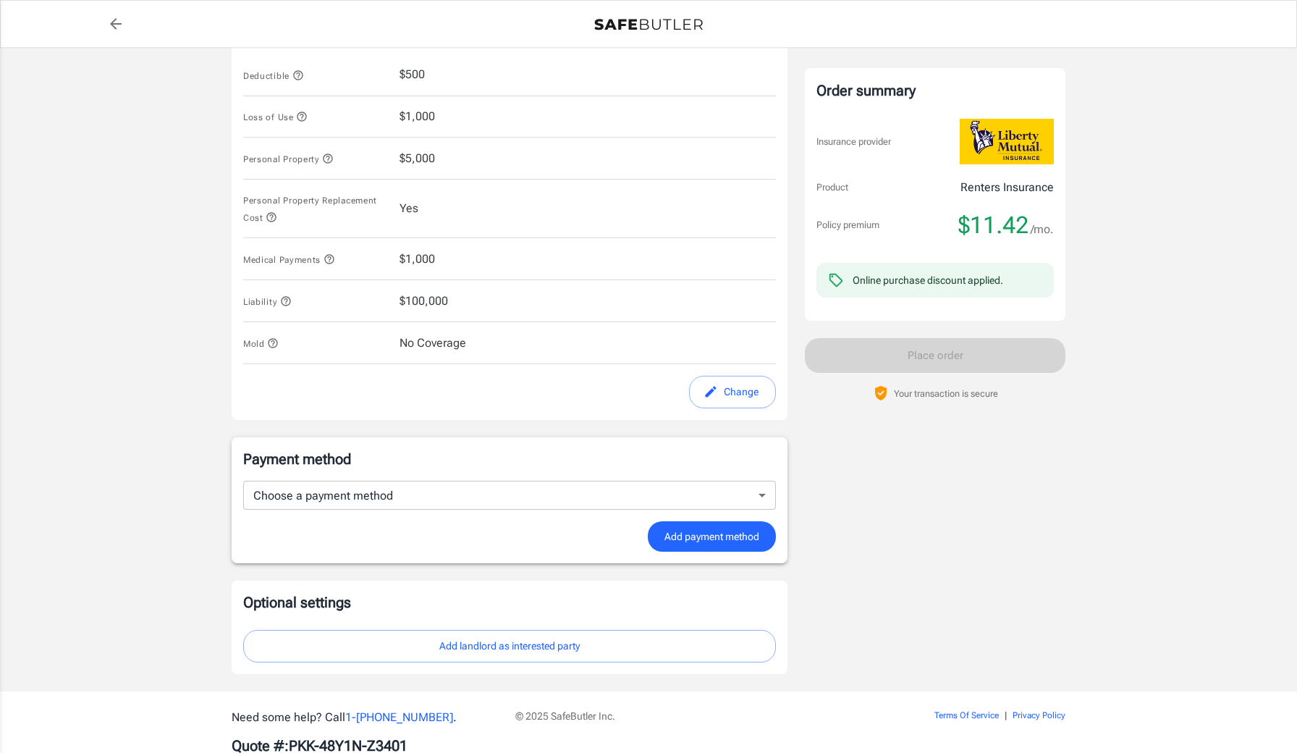
scroll to position [679, 0]
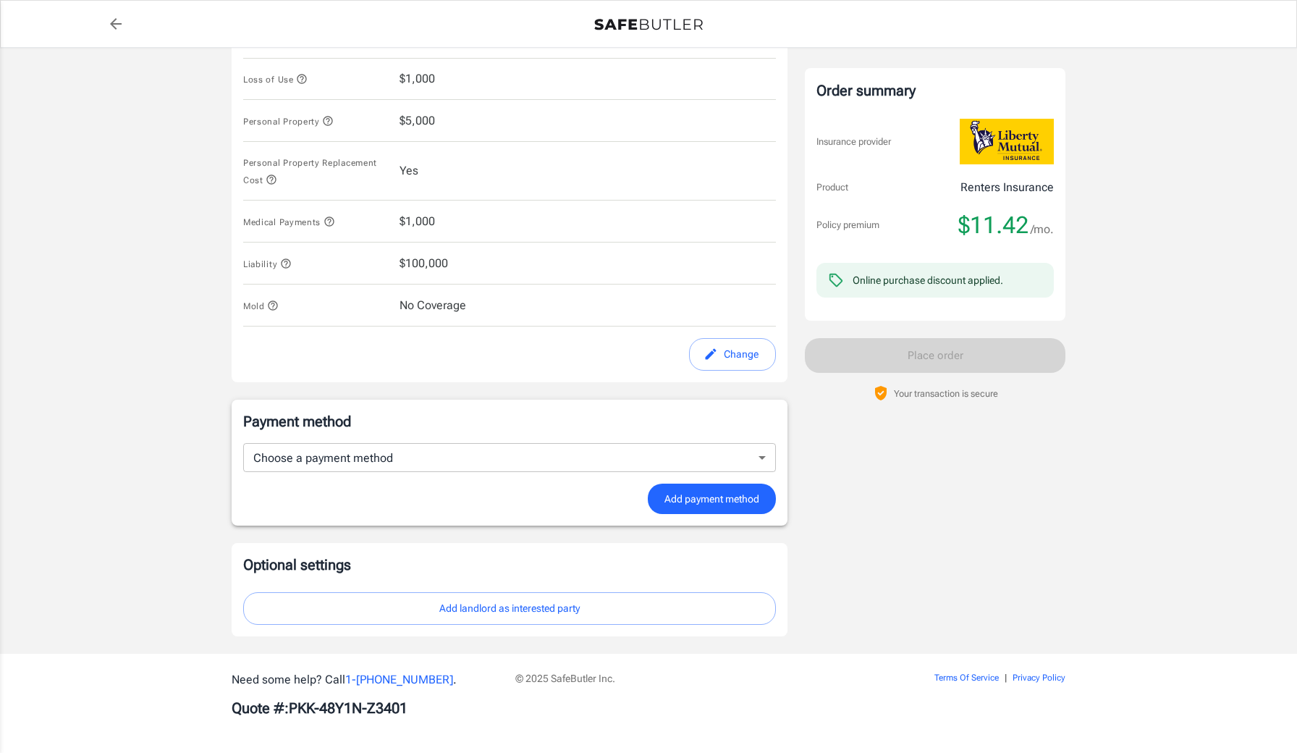
click at [565, 465] on body "Policy premium $ 11.42 /mo Liberty Mutual Renters Insurance [STREET_ADDRESS][PE…" at bounding box center [648, 38] width 1297 height 1434
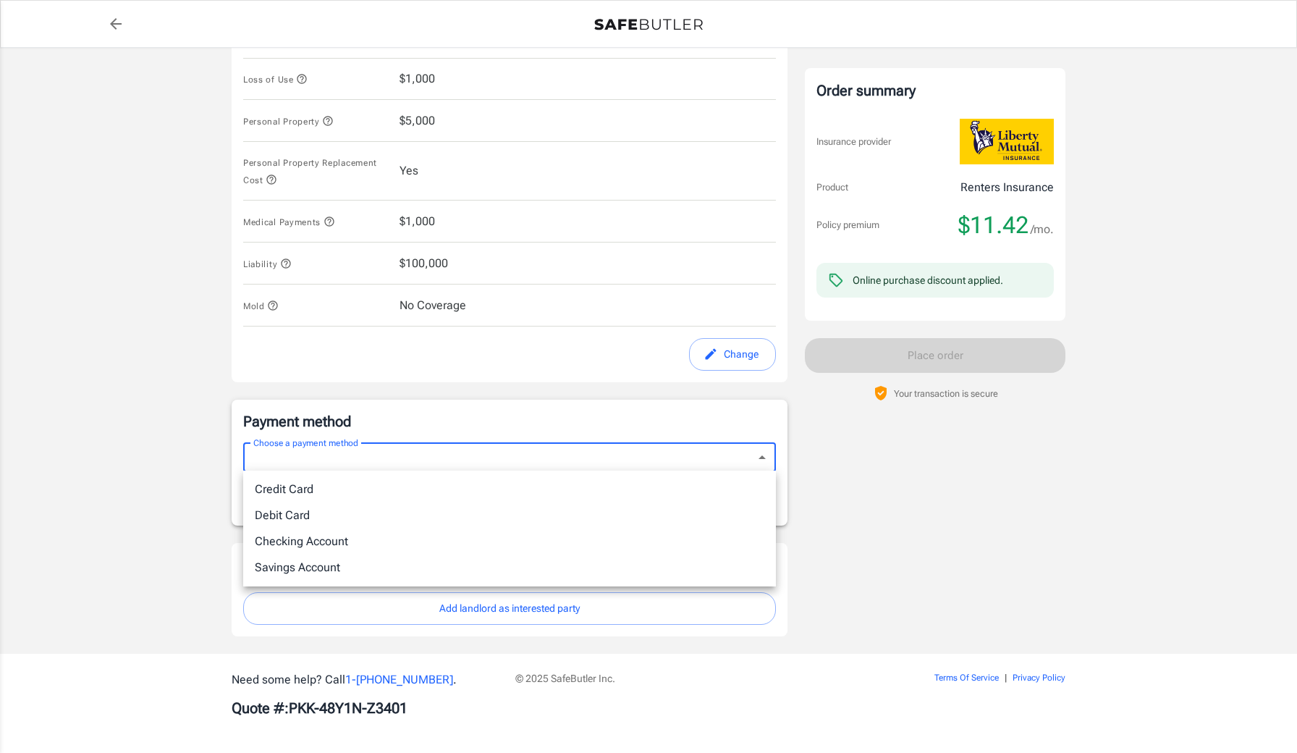
click at [733, 338] on div at bounding box center [648, 376] width 1297 height 753
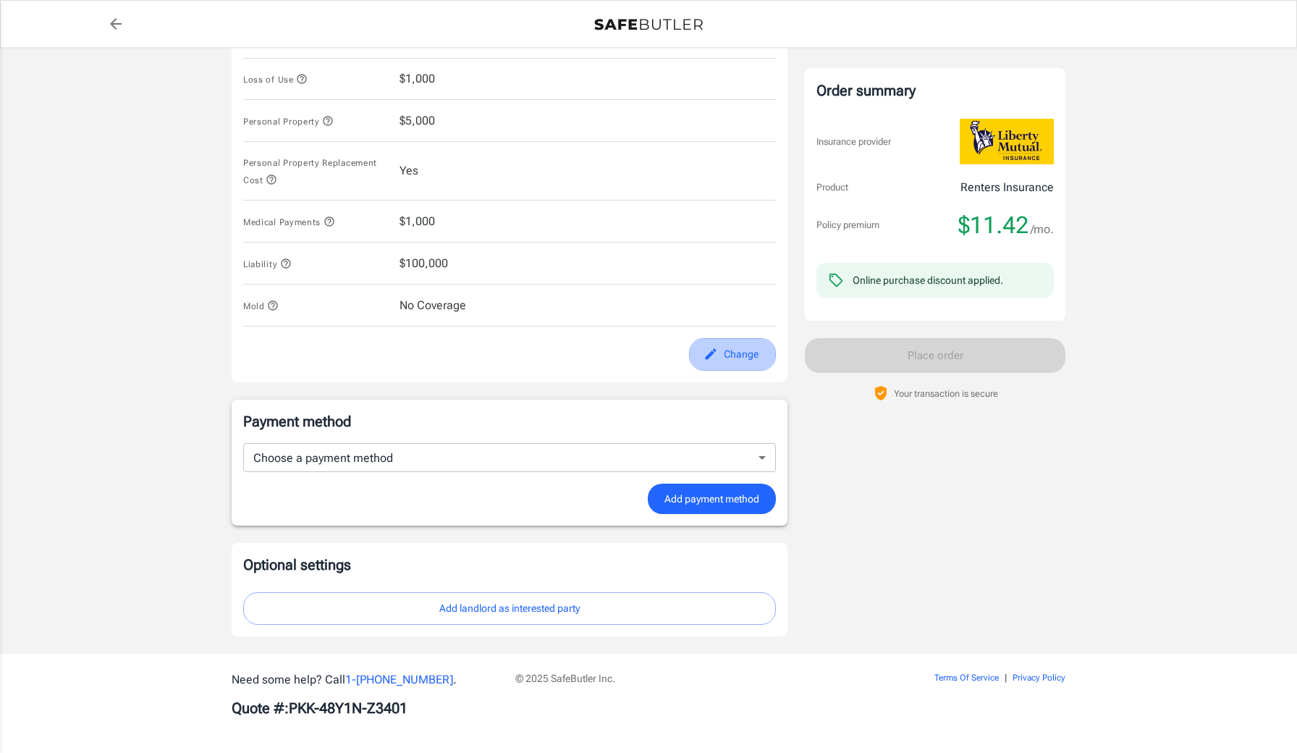
click at [729, 345] on button "Change" at bounding box center [732, 354] width 87 height 33
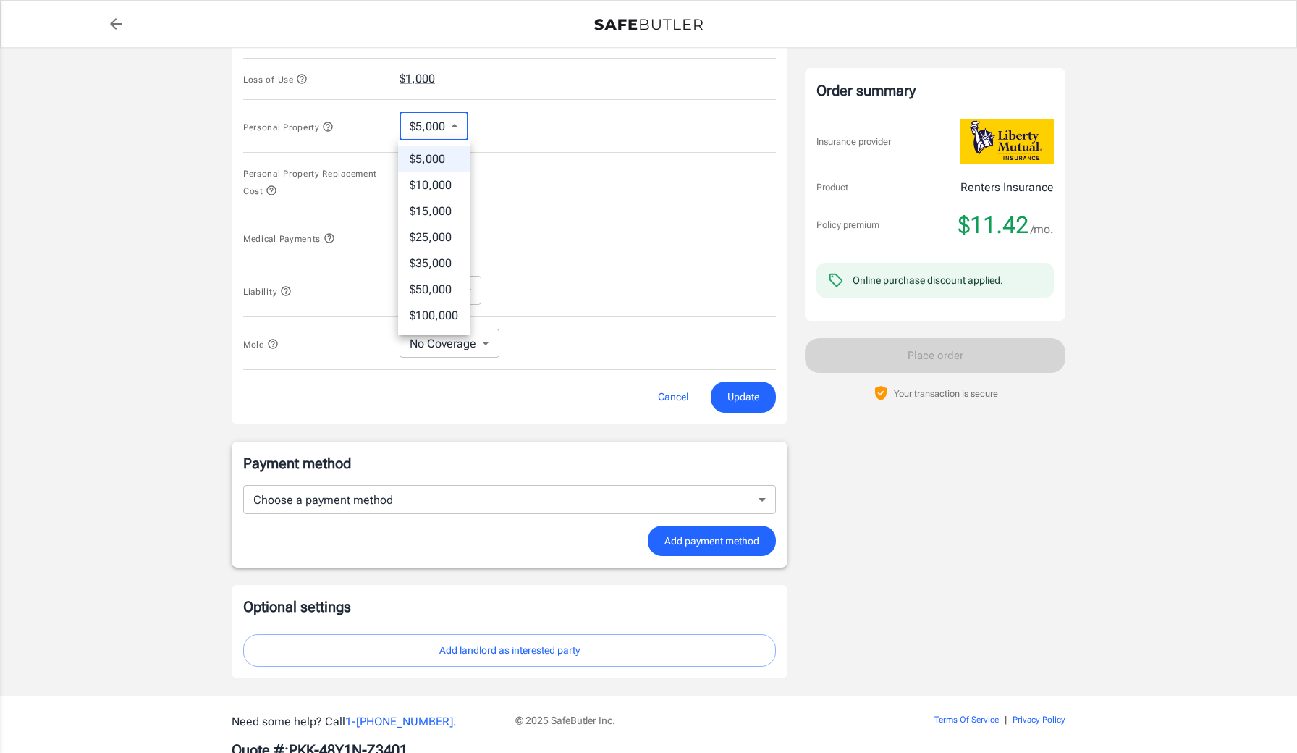
click at [453, 113] on body "Policy premium $ 11.42 /mo Liberty Mutual Renters Insurance [STREET_ADDRESS][PE…" at bounding box center [648, 59] width 1297 height 1476
click at [452, 114] on div at bounding box center [648, 376] width 1297 height 753
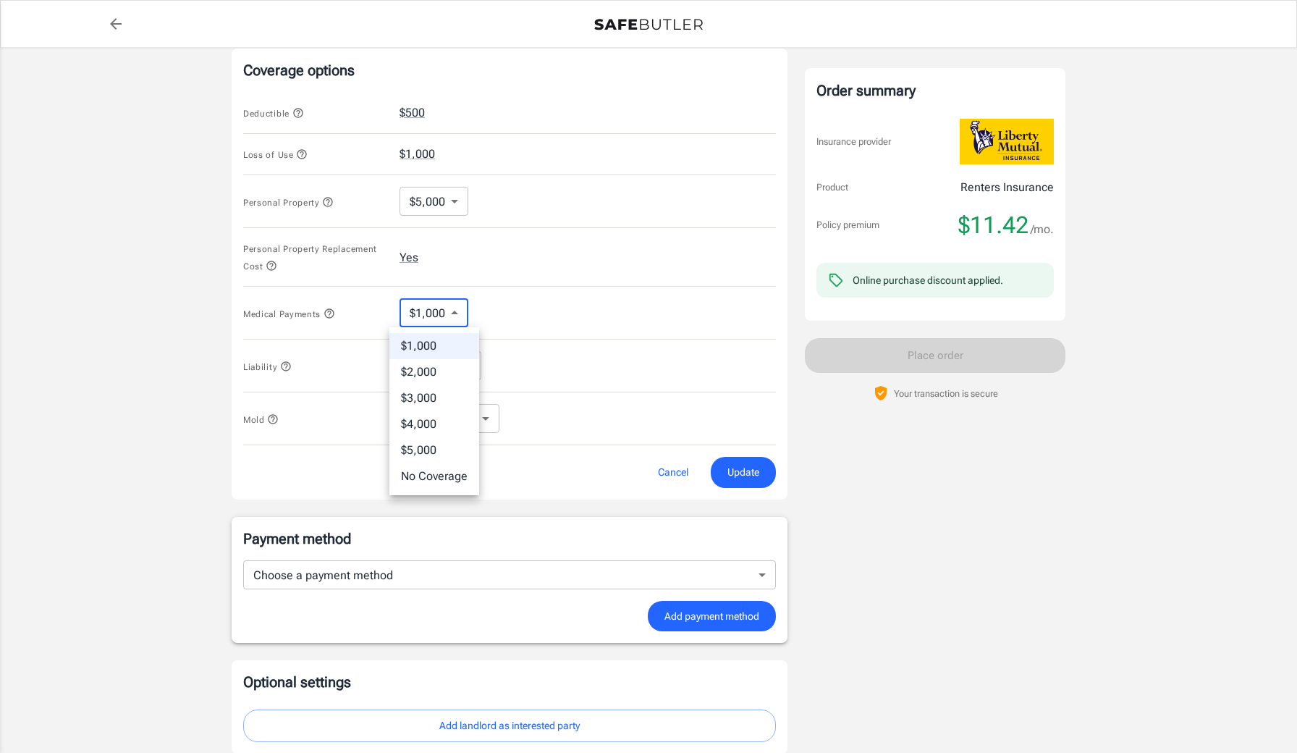
click at [454, 316] on body "Policy premium $ 11.42 /mo Liberty Mutual Renters Insurance [STREET_ADDRESS][PE…" at bounding box center [648, 134] width 1297 height 1476
click at [432, 465] on li "No Coverage" at bounding box center [434, 476] width 90 height 26
type input "No Coverage"
click at [487, 412] on body "Policy premium $ 11.42 /mo Liberty Mutual Renters Insurance [STREET_ADDRESS][PE…" at bounding box center [648, 134] width 1297 height 1476
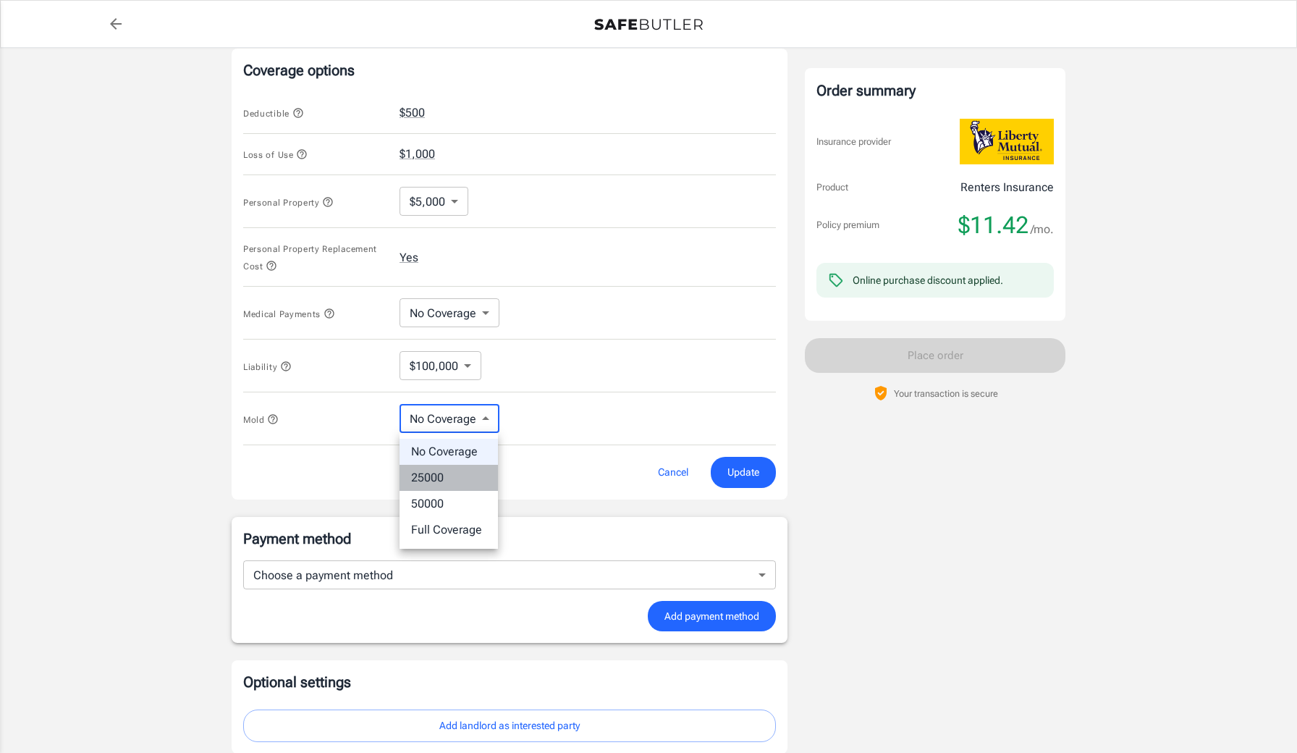
click at [460, 470] on li "25000" at bounding box center [448, 478] width 98 height 26
type input "25000"
click at [745, 483] on button "Update" at bounding box center [743, 472] width 65 height 31
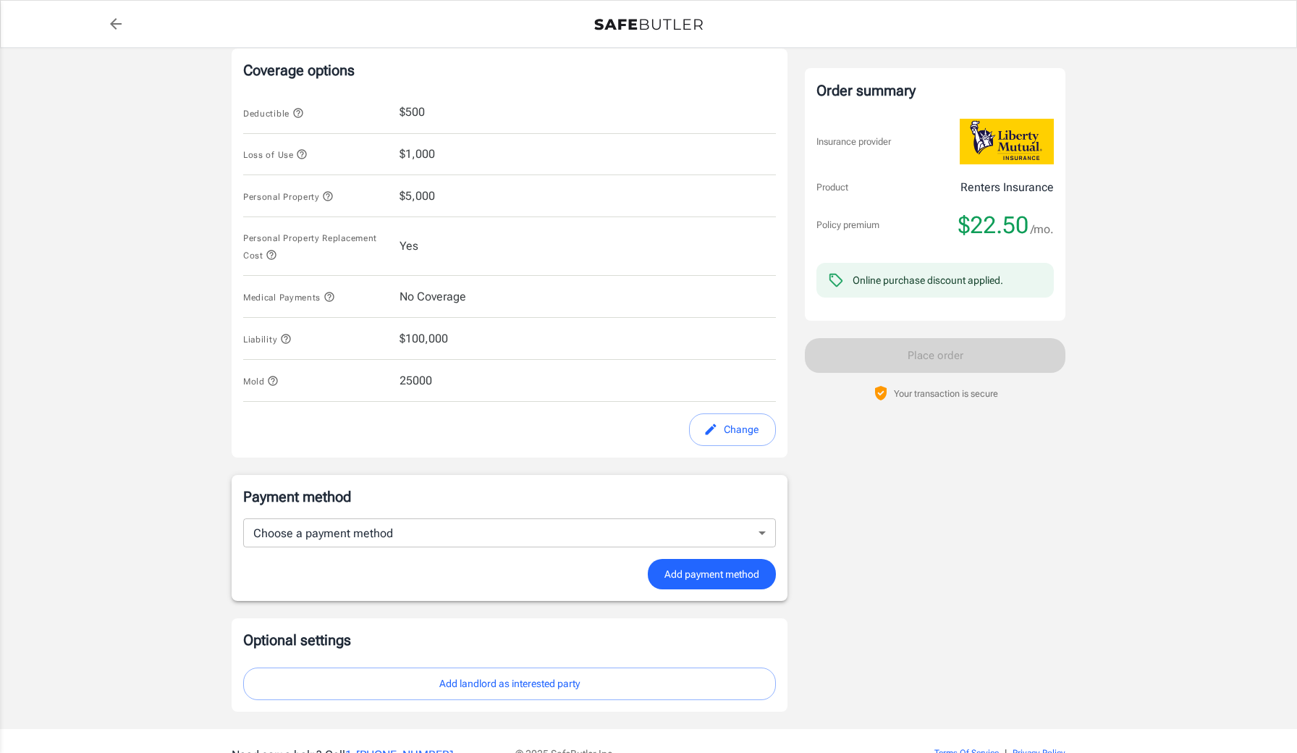
click at [734, 432] on button "Change" at bounding box center [732, 429] width 87 height 33
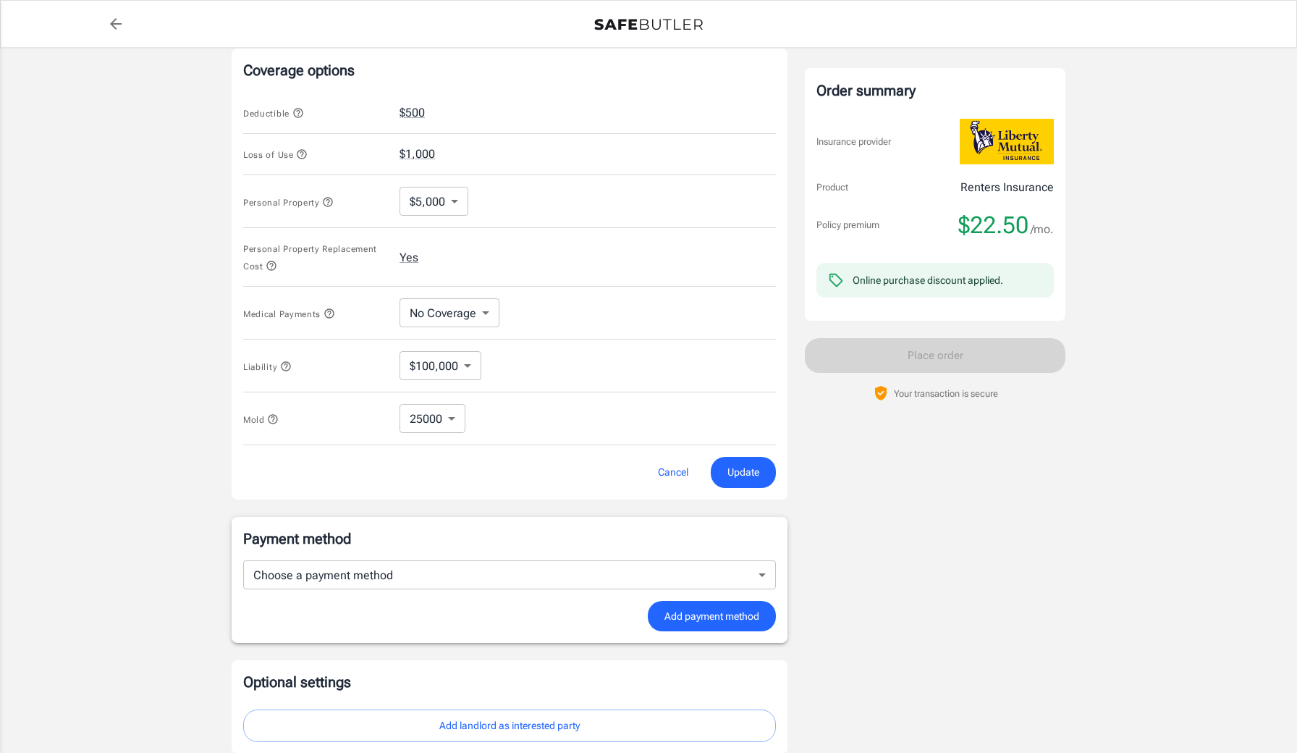
click at [467, 423] on div "Mold 25000 25000 ​" at bounding box center [509, 418] width 533 height 53
click at [465, 421] on div "Mold 25000 25000 ​" at bounding box center [509, 418] width 533 height 53
click at [458, 420] on body "Policy premium $ 22.50 /mo Liberty Mutual Renters Insurance [STREET_ADDRESS][PE…" at bounding box center [648, 134] width 1297 height 1476
click at [440, 455] on li "No Coverage" at bounding box center [433, 452] width 94 height 26
type input "No Coverage"
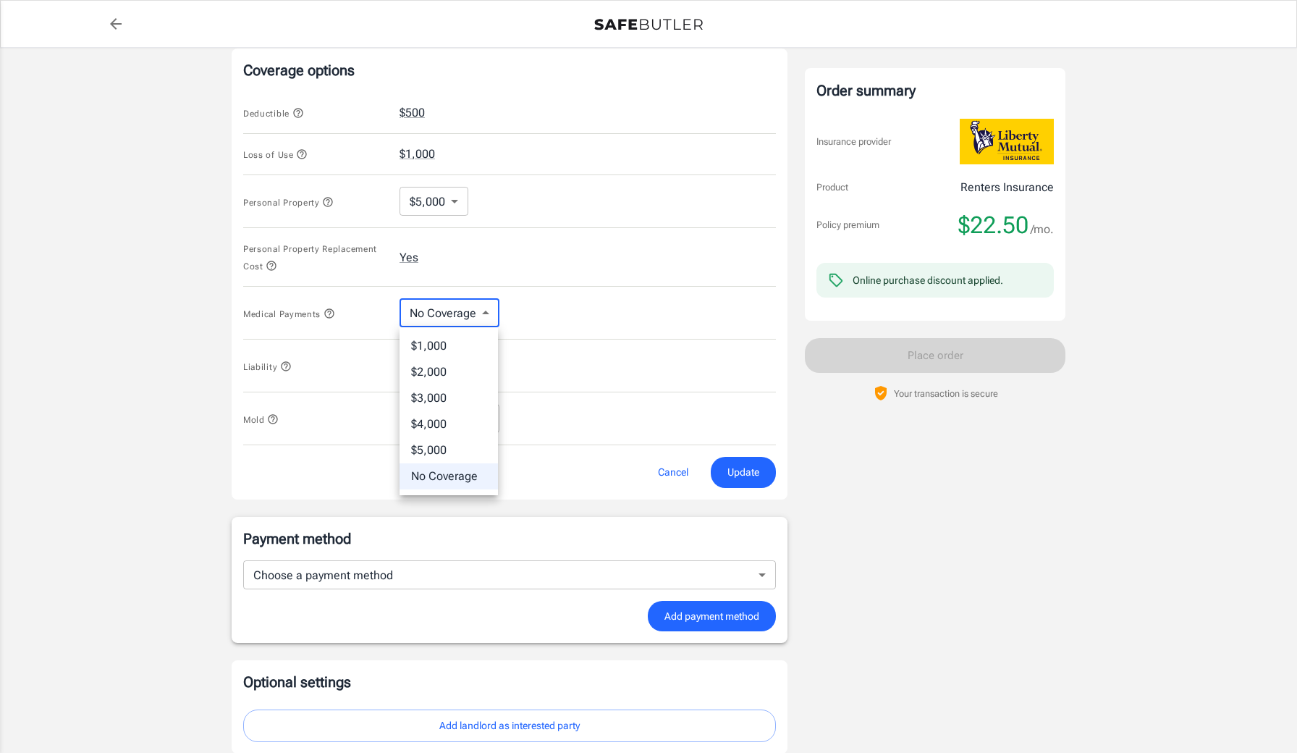
click at [469, 324] on body "Policy premium $ 22.50 /mo Liberty Mutual Renters Insurance [STREET_ADDRESS][PE…" at bounding box center [648, 134] width 1297 height 1476
click at [454, 355] on li "$1,000" at bounding box center [448, 346] width 98 height 26
type input "1000"
click at [738, 469] on span "Update" at bounding box center [743, 472] width 32 height 18
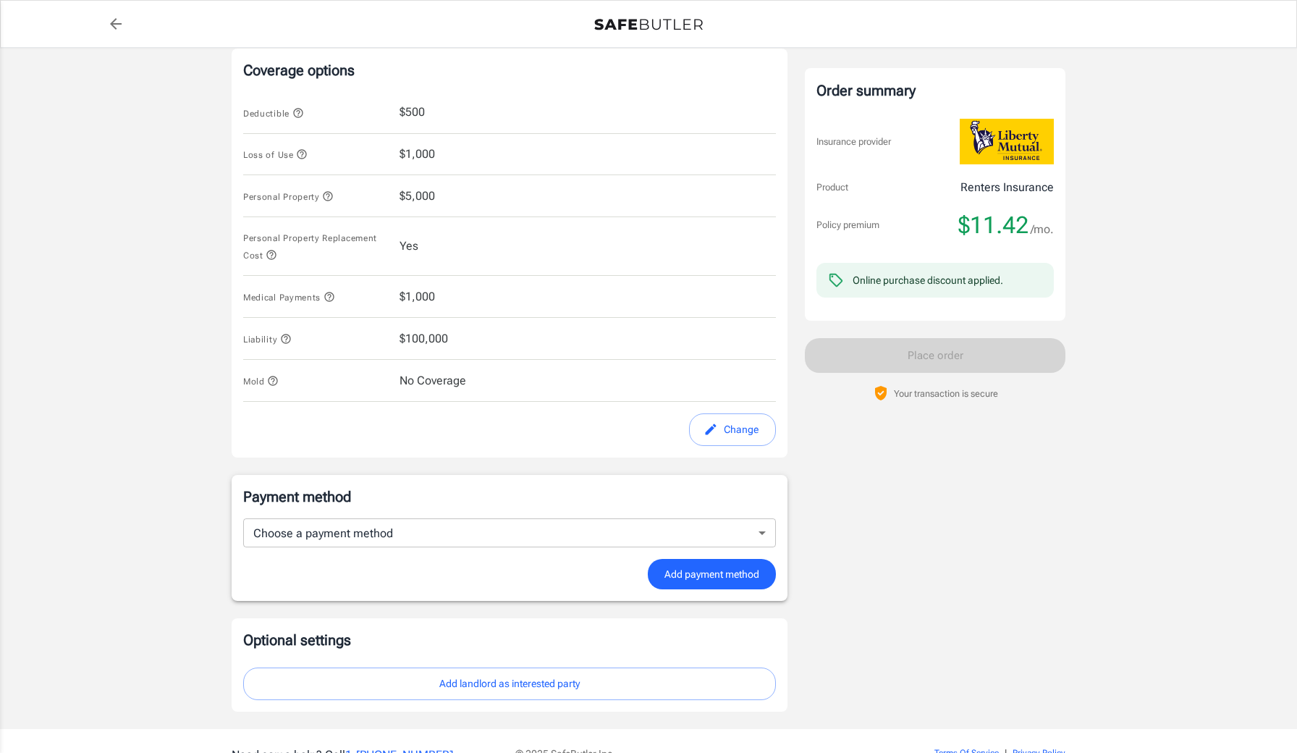
click at [669, 515] on div "Payment method Choose a payment method ​ Choose a payment method Add payment me…" at bounding box center [509, 537] width 533 height 103
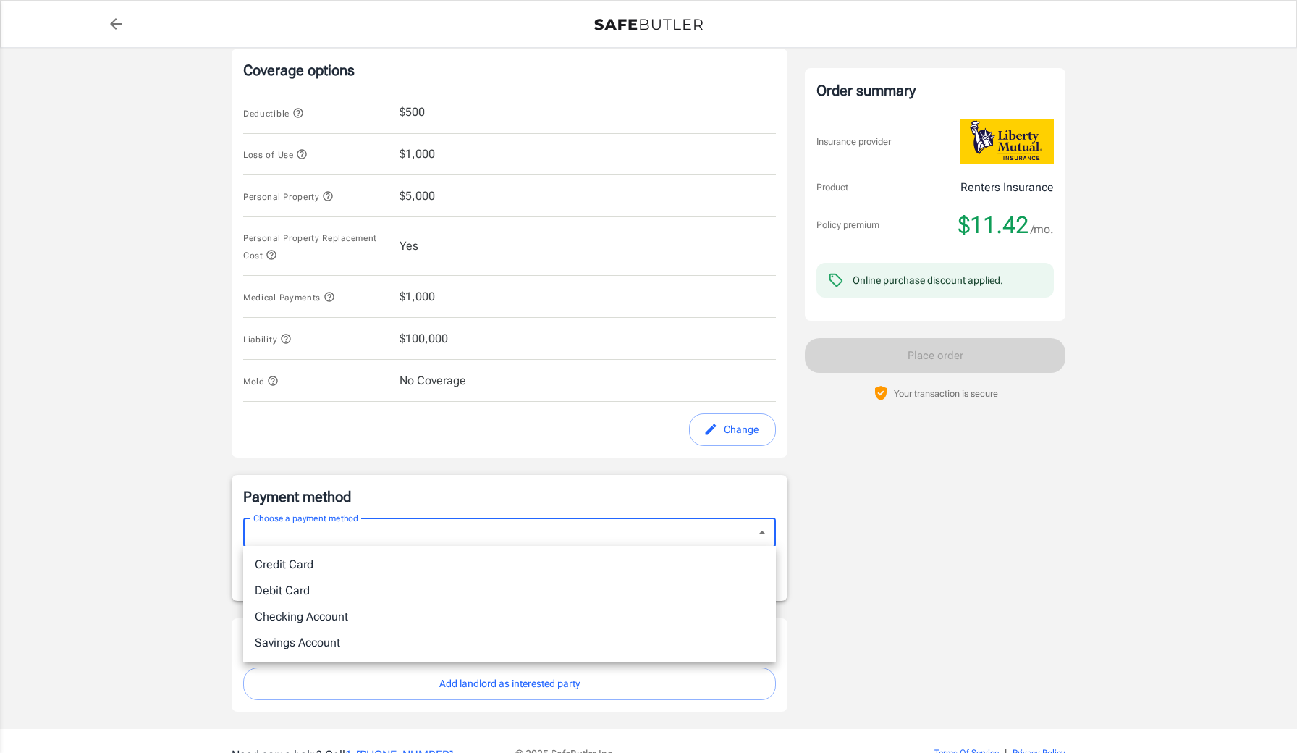
click at [669, 520] on body "Policy premium $ 11.42 /mo Liberty Mutual Renters Insurance [STREET_ADDRESS][PE…" at bounding box center [648, 113] width 1297 height 1434
click at [559, 581] on li "Debit Card" at bounding box center [509, 590] width 533 height 26
type input "debit"
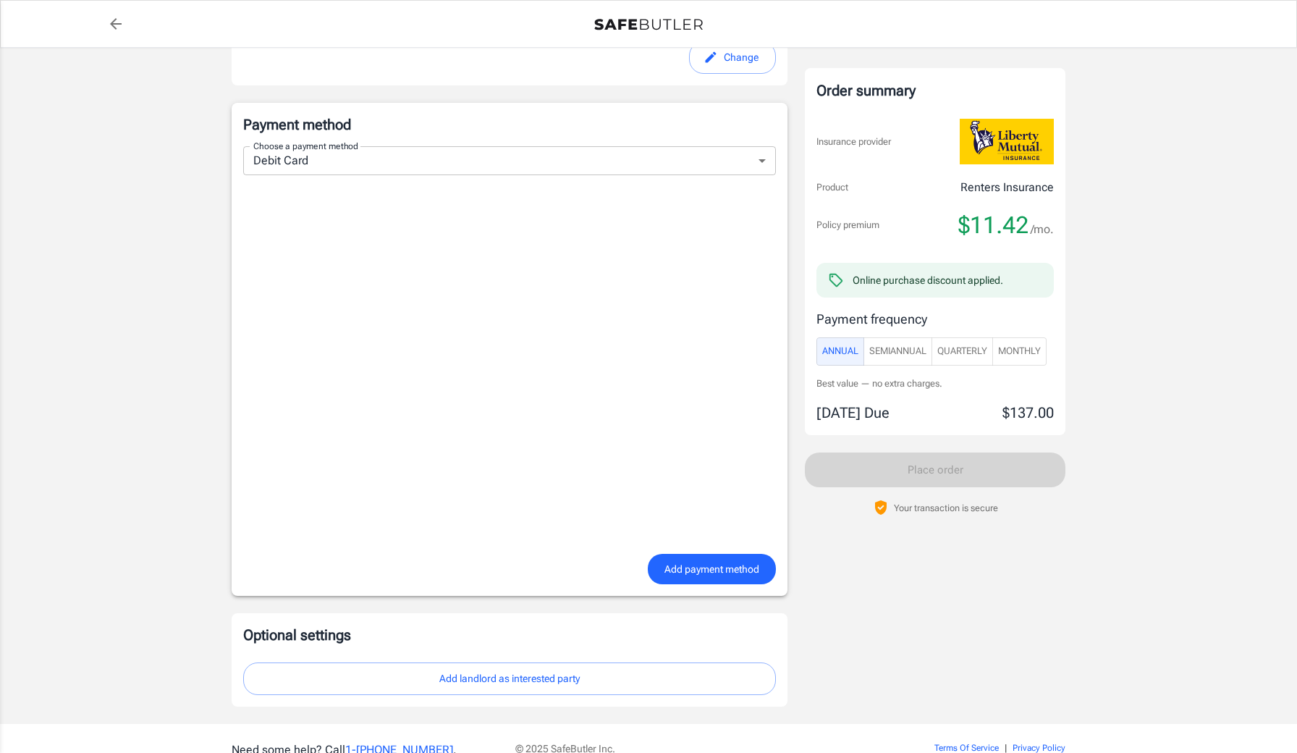
scroll to position [1028, 0]
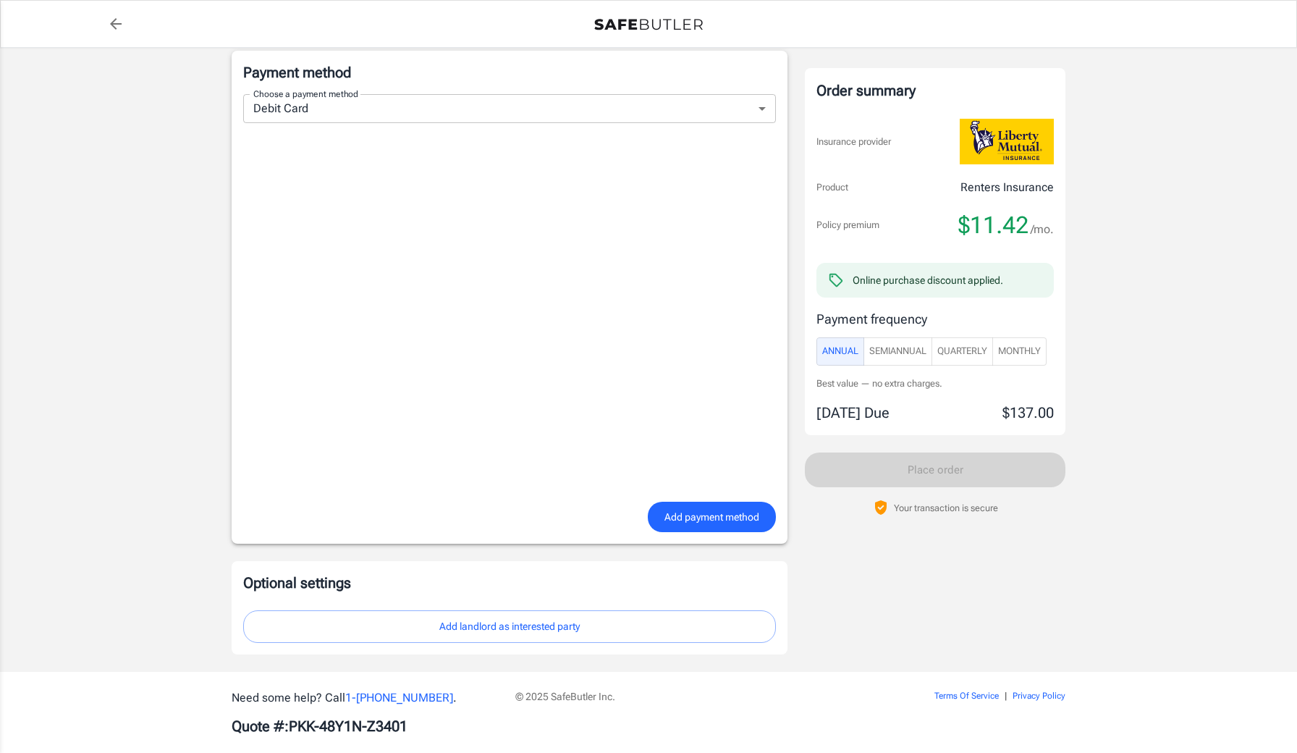
click at [581, 625] on button "Add landlord as interested party" at bounding box center [509, 626] width 533 height 33
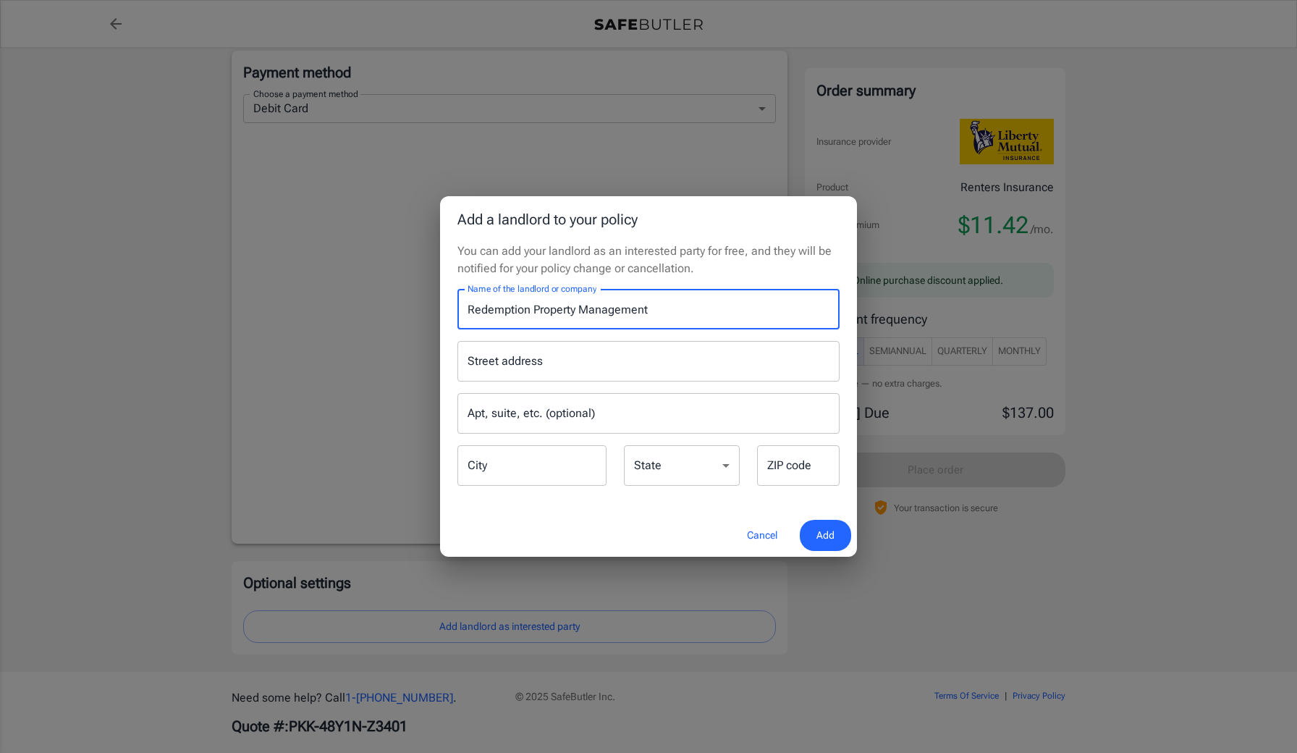
type input "Redemption Property Management"
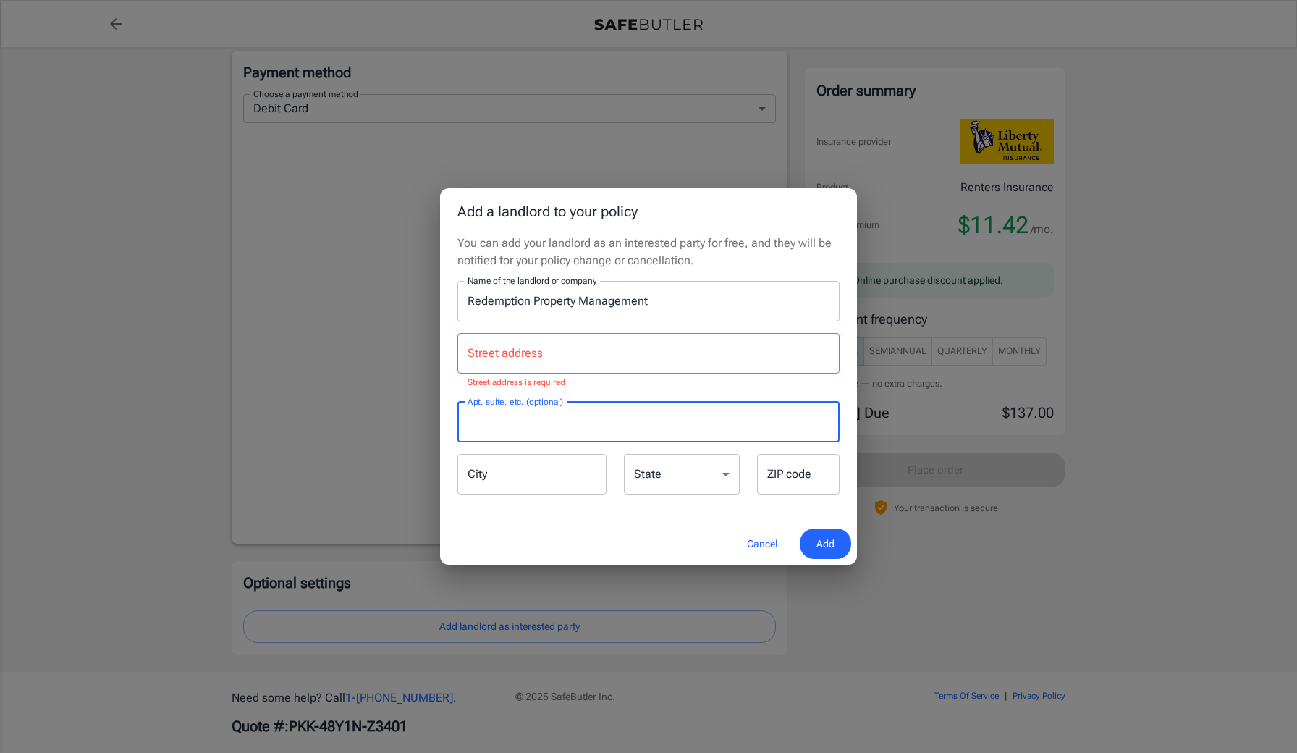
click at [661, 373] on div "Street address Street address Street address is required" at bounding box center [648, 361] width 382 height 57
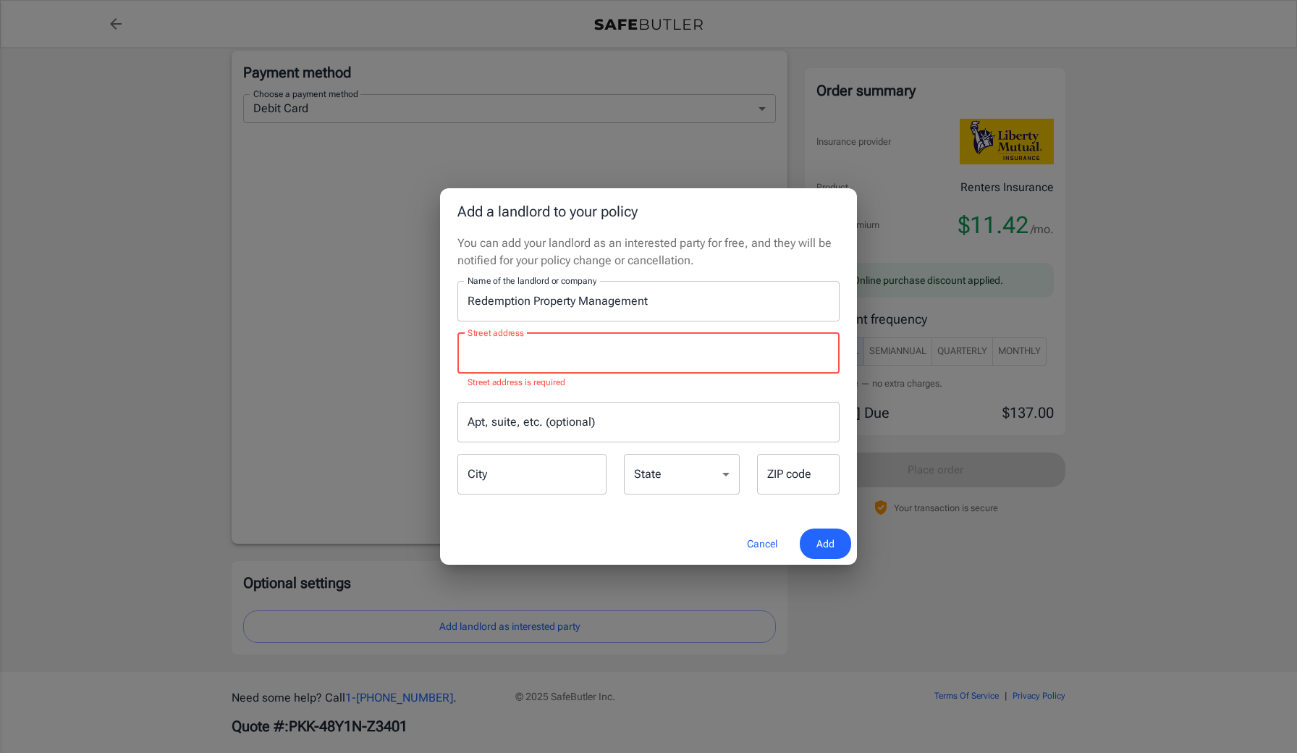
click at [512, 349] on input "Street address" at bounding box center [648, 352] width 369 height 27
paste input "[STREET_ADDRESS][PERSON_NAME]"
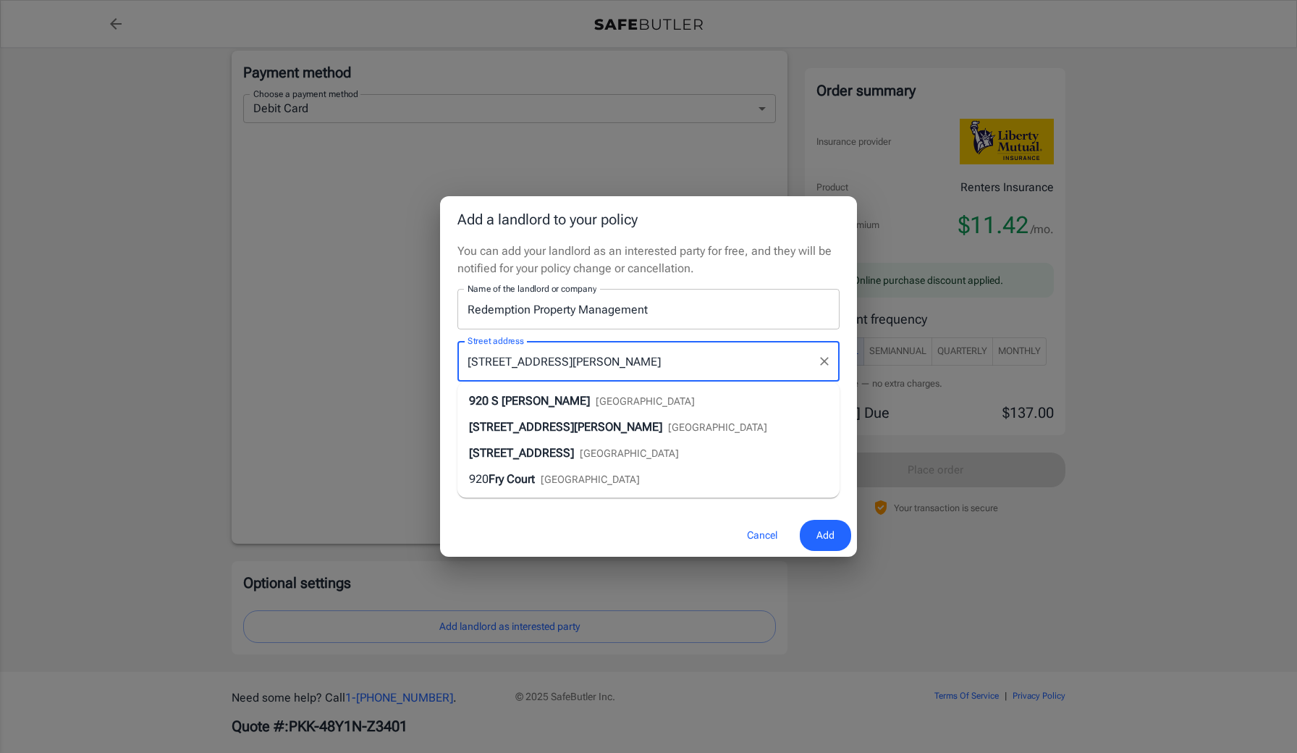
click at [596, 402] on span "[GEOGRAPHIC_DATA]" at bounding box center [645, 401] width 99 height 12
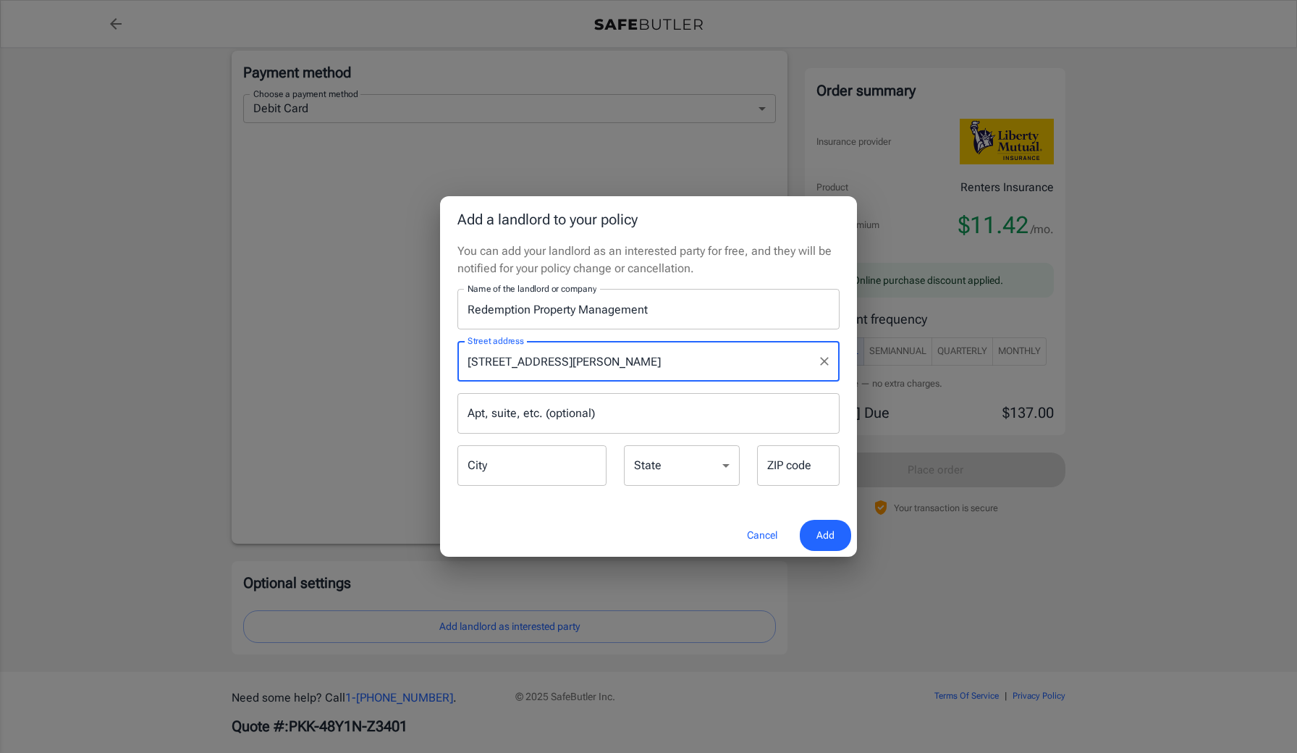
type input "[STREET_ADDRESS][PERSON_NAME]"
type input "Katy"
select select "[GEOGRAPHIC_DATA]"
type input "77450"
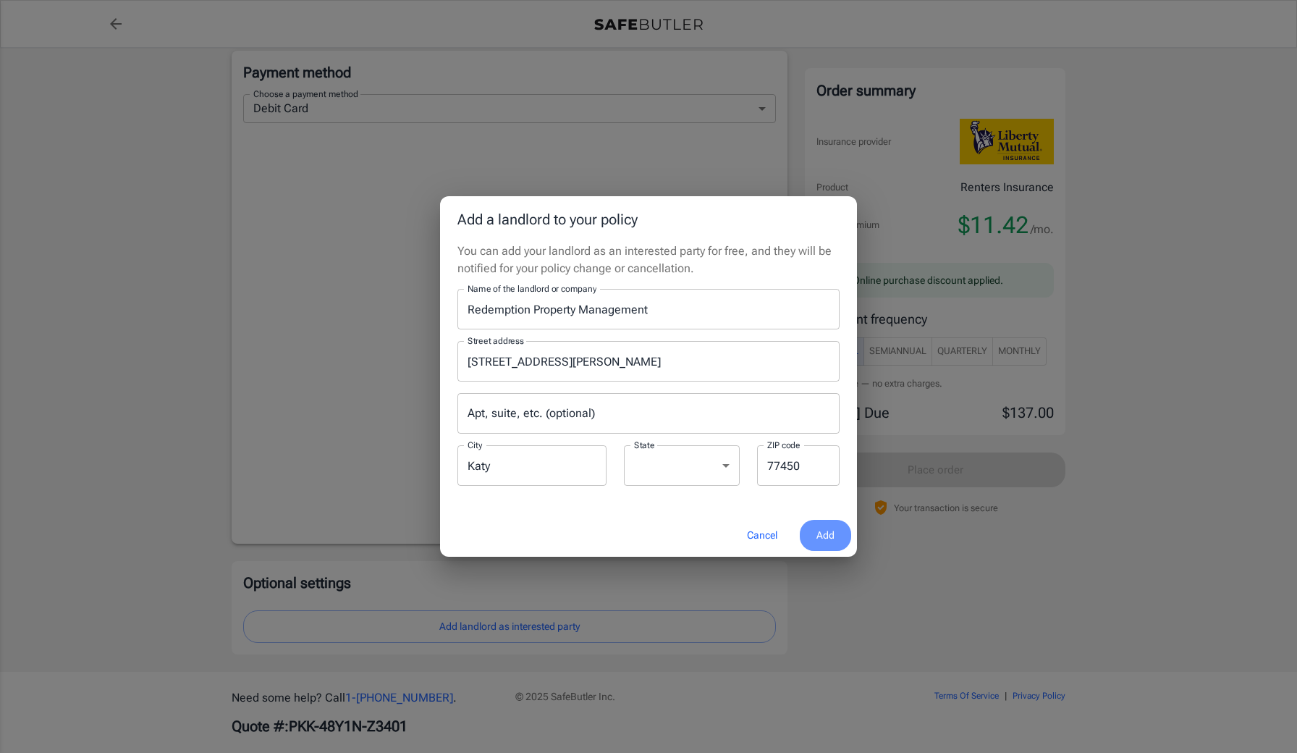
click at [839, 535] on button "Add" at bounding box center [825, 535] width 51 height 31
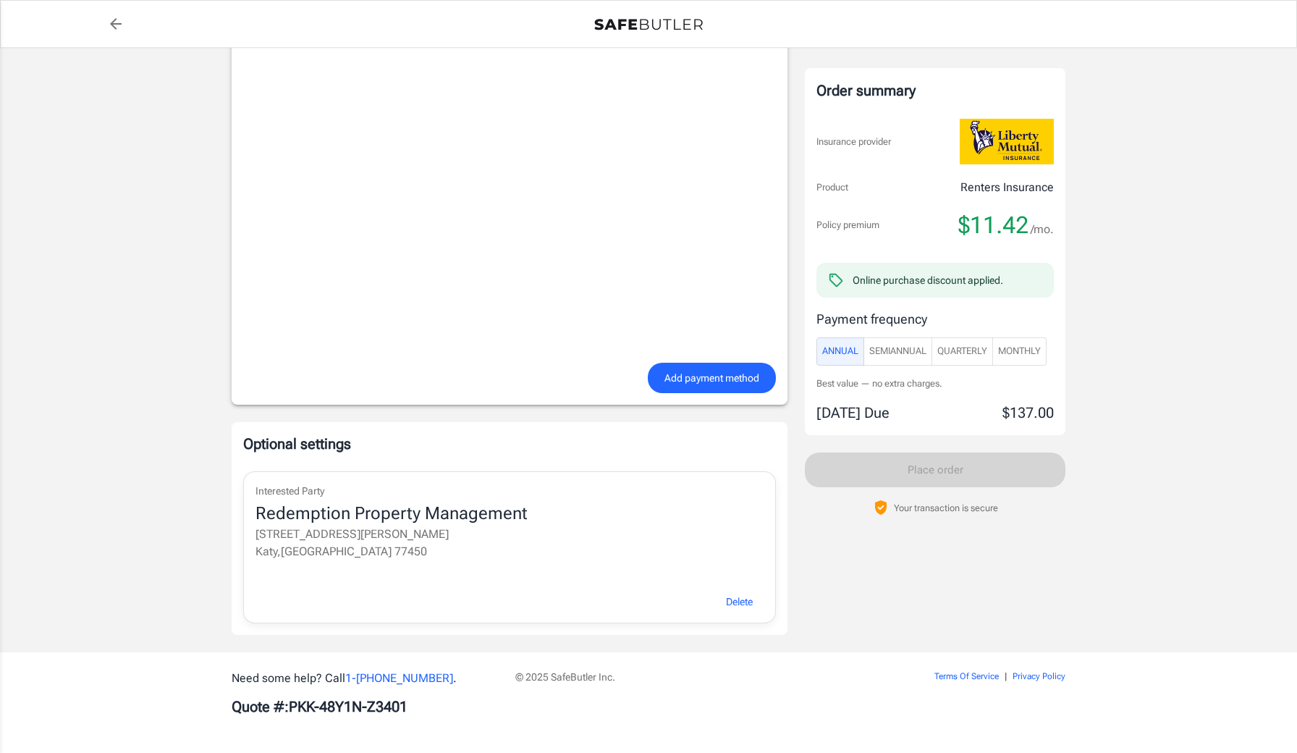
scroll to position [1165, 0]
click at [1041, 353] on span "Monthly" at bounding box center [1019, 351] width 43 height 17
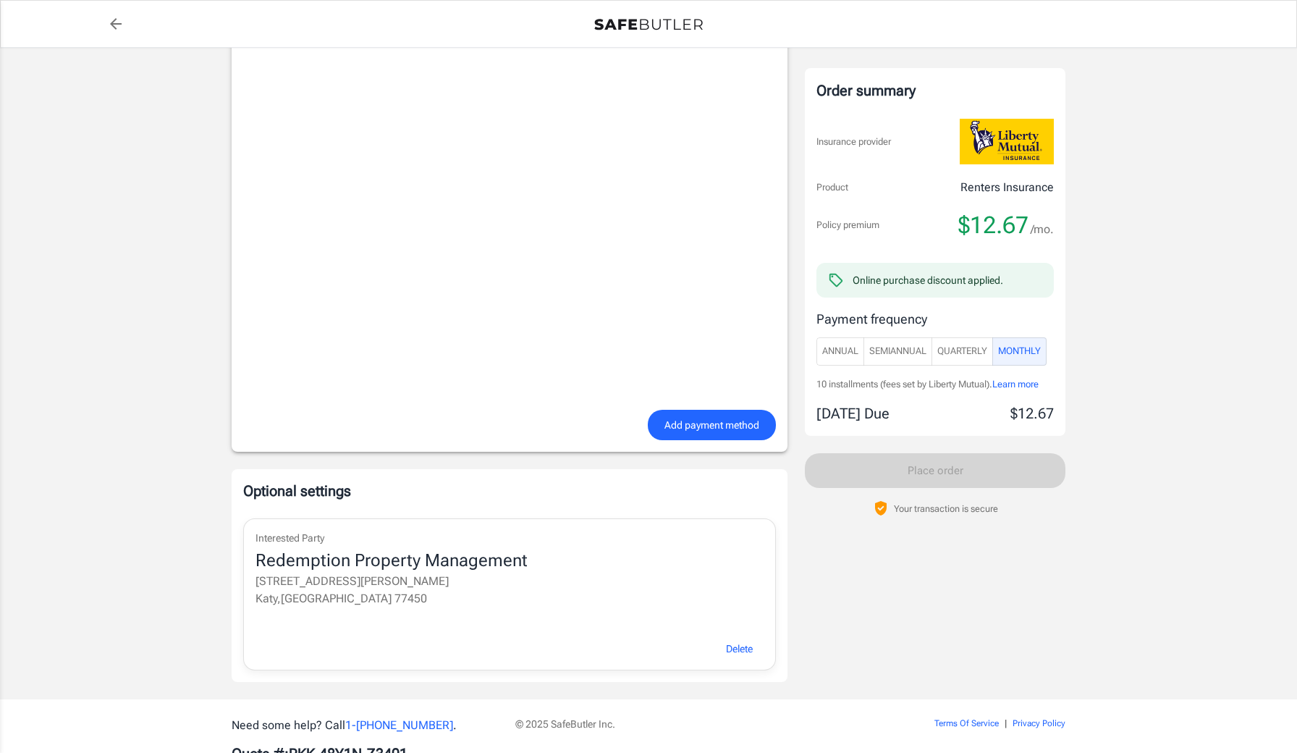
scroll to position [1015, 0]
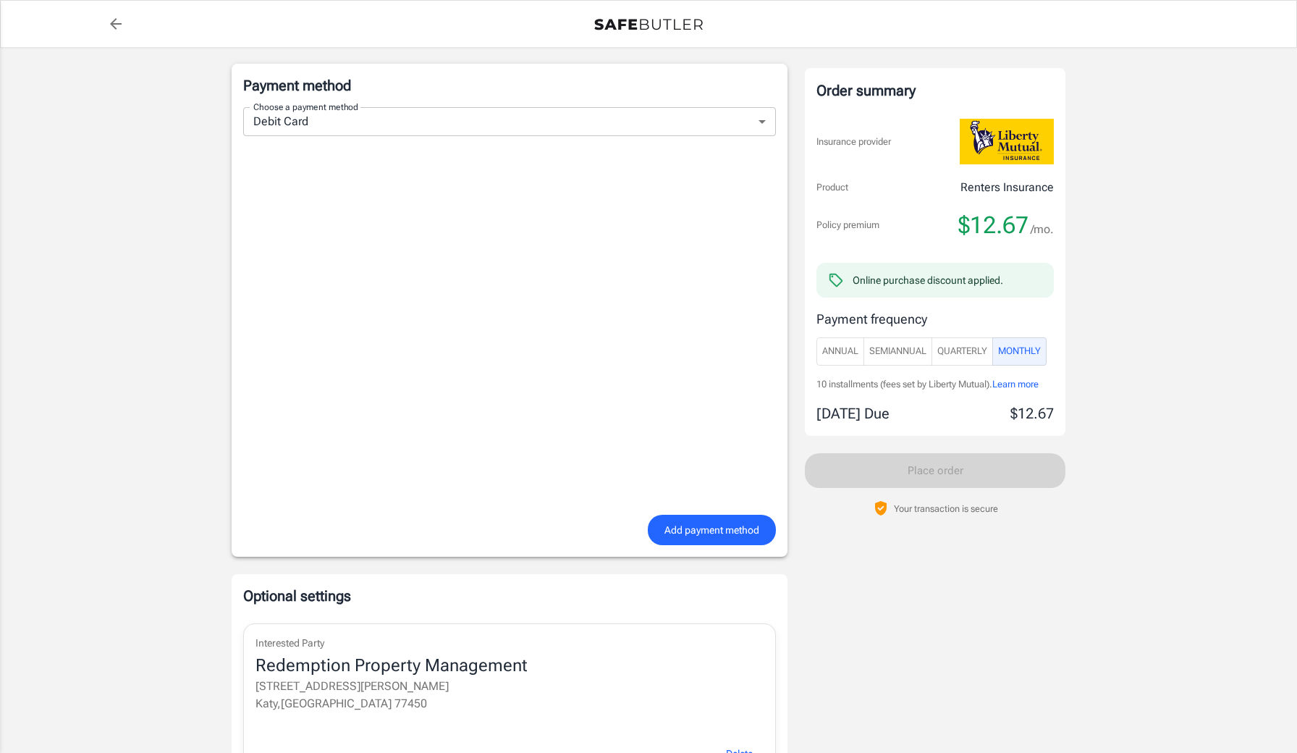
click at [700, 521] on span "Add payment method" at bounding box center [711, 530] width 95 height 18
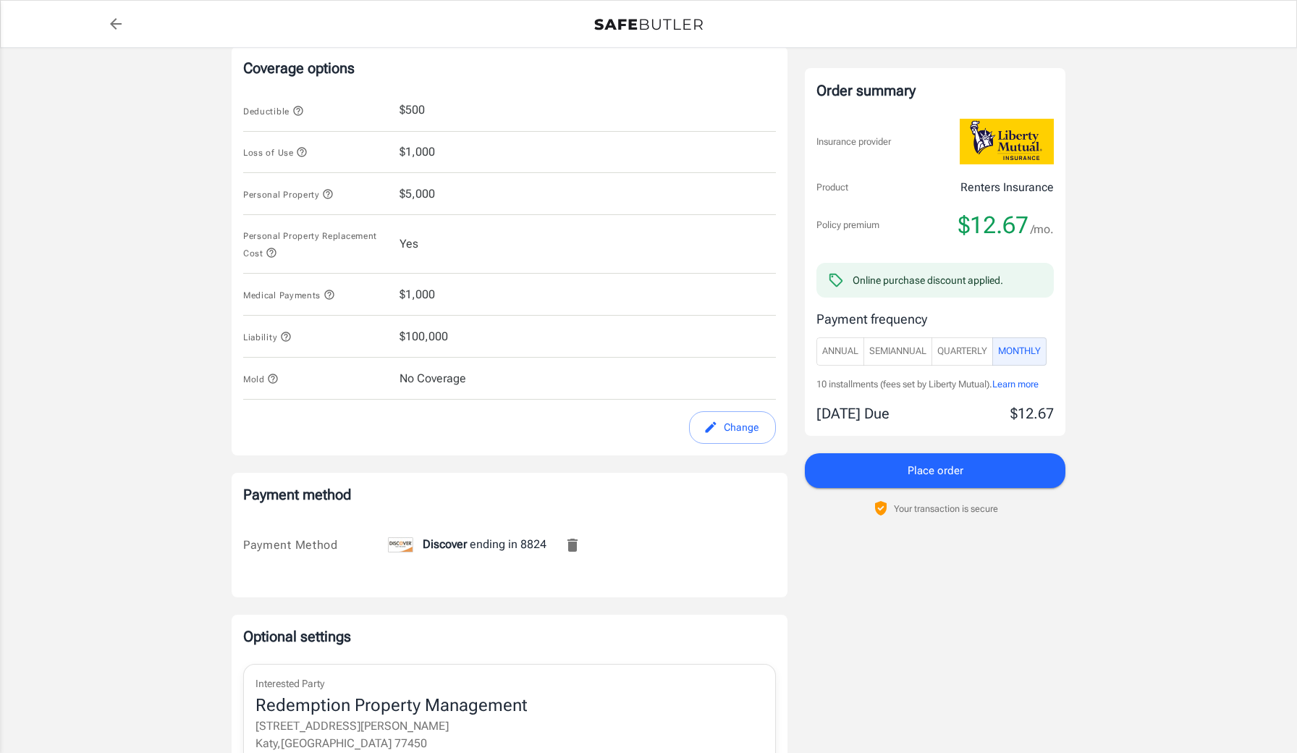
scroll to position [603, 0]
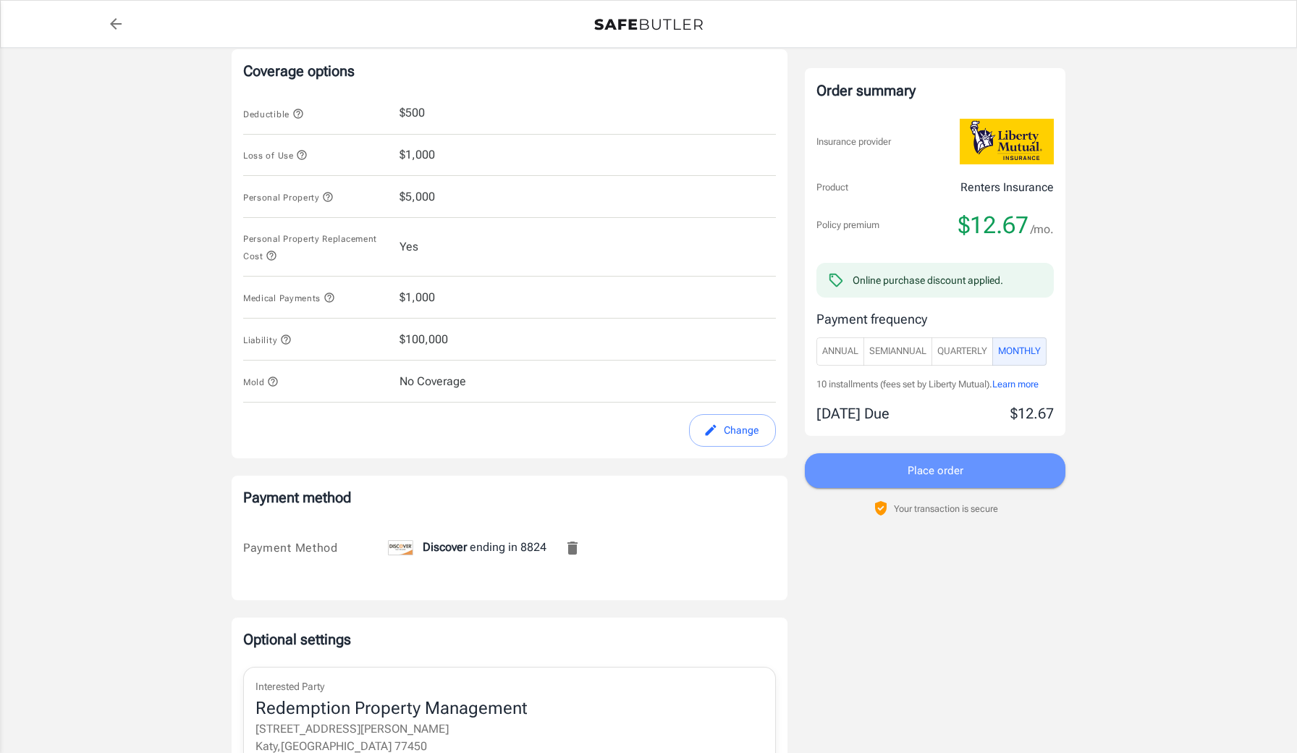
click at [902, 459] on button "Place order" at bounding box center [935, 470] width 261 height 35
